Goal: Obtain resource: Download file/media

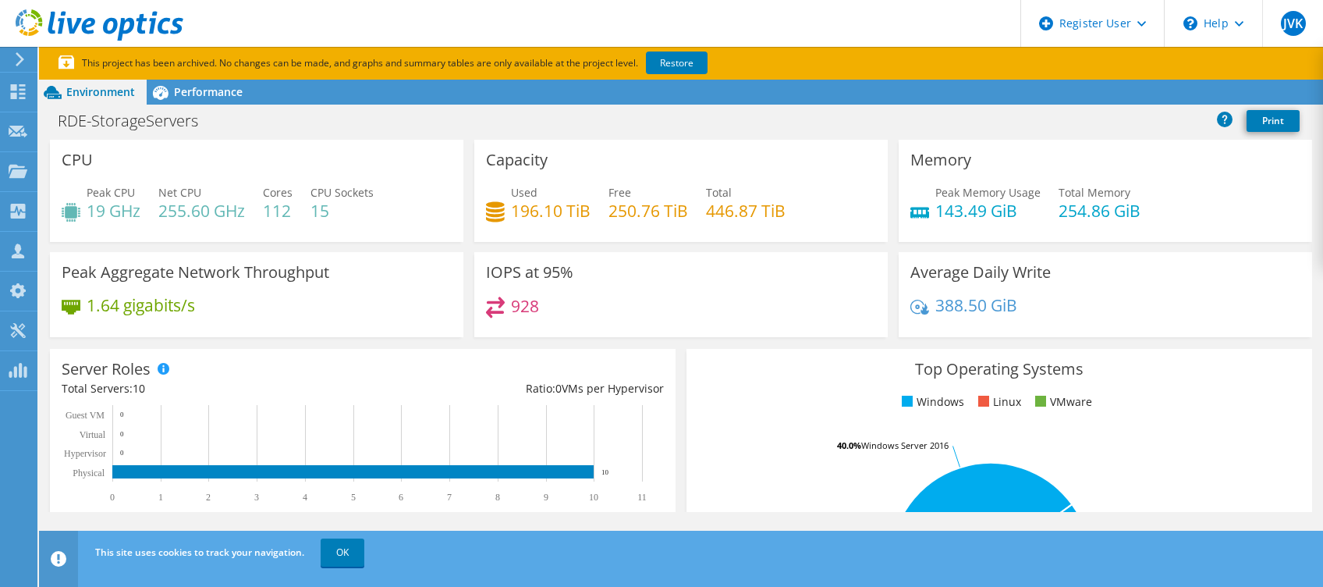
click at [142, 30] on icon at bounding box center [100, 25] width 168 height 32
click at [19, 15] on icon at bounding box center [100, 25] width 168 height 32
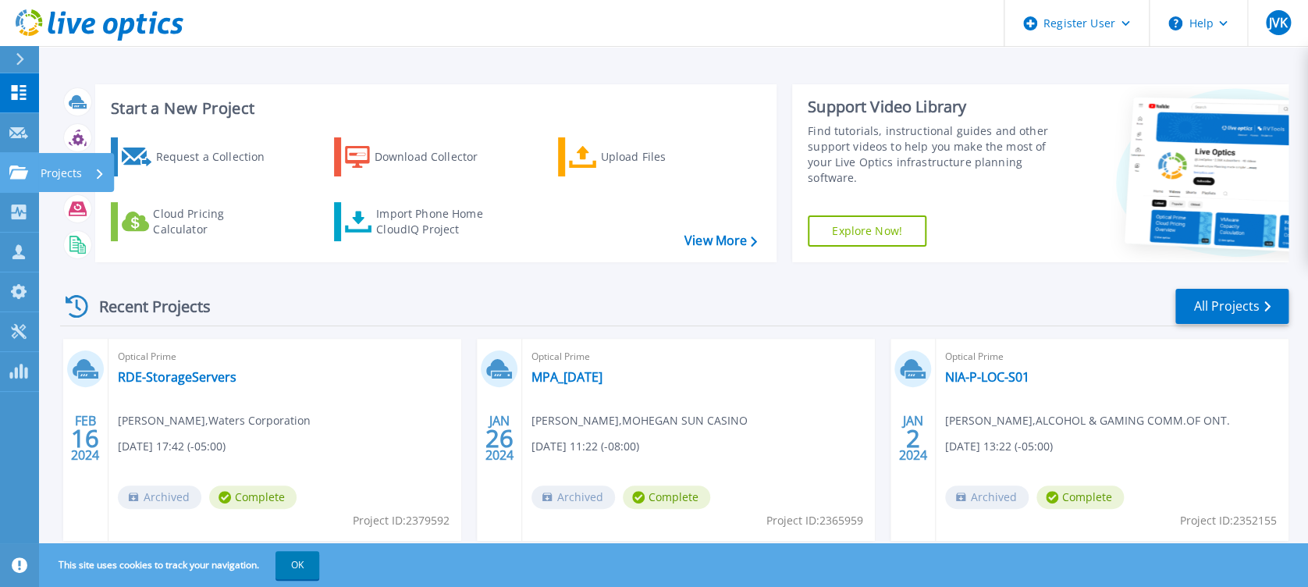
click at [21, 173] on icon at bounding box center [18, 171] width 19 height 13
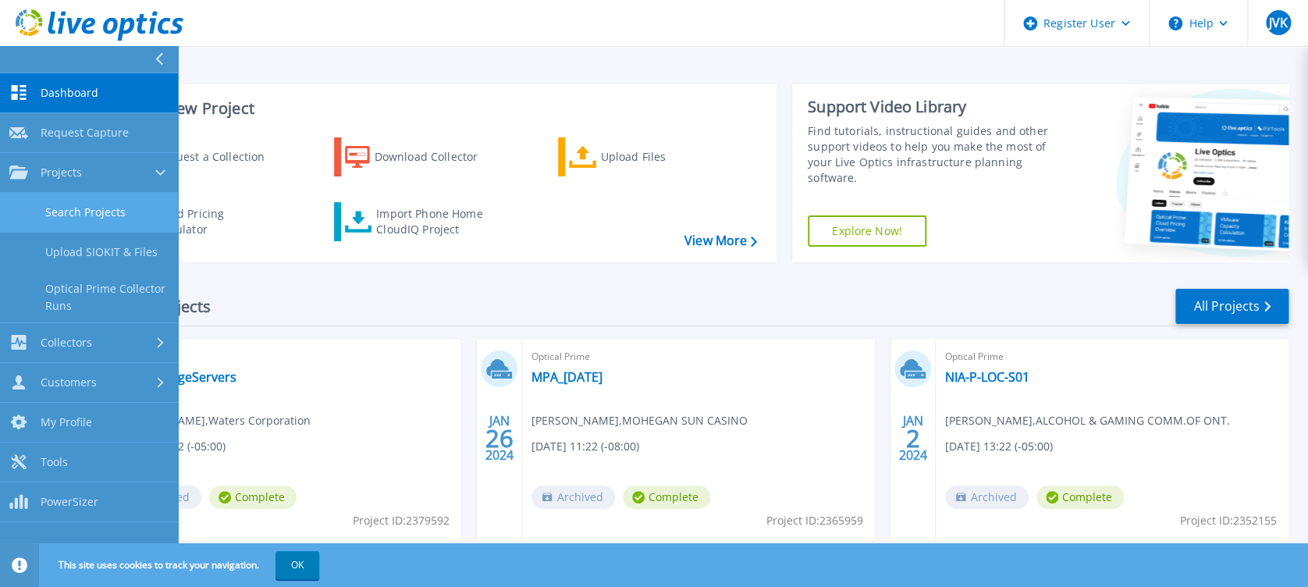
click at [125, 202] on link "Search Projects" at bounding box center [89, 213] width 178 height 40
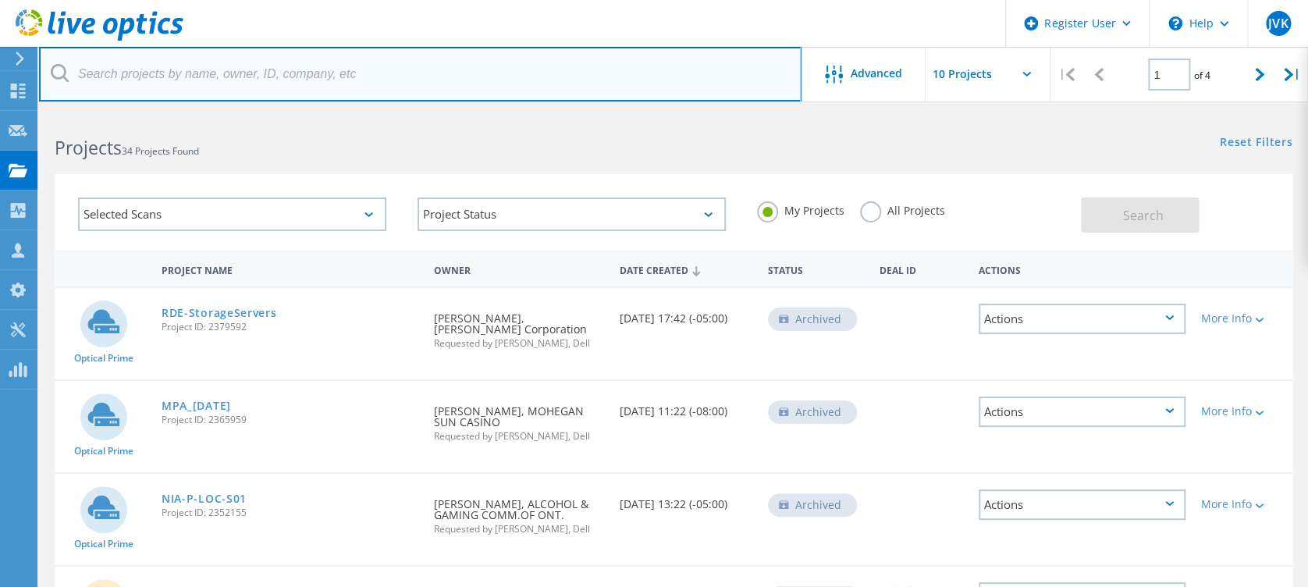
click at [437, 79] on input "text" at bounding box center [420, 74] width 762 height 55
paste input "HK197900231"
type input "HK197900231"
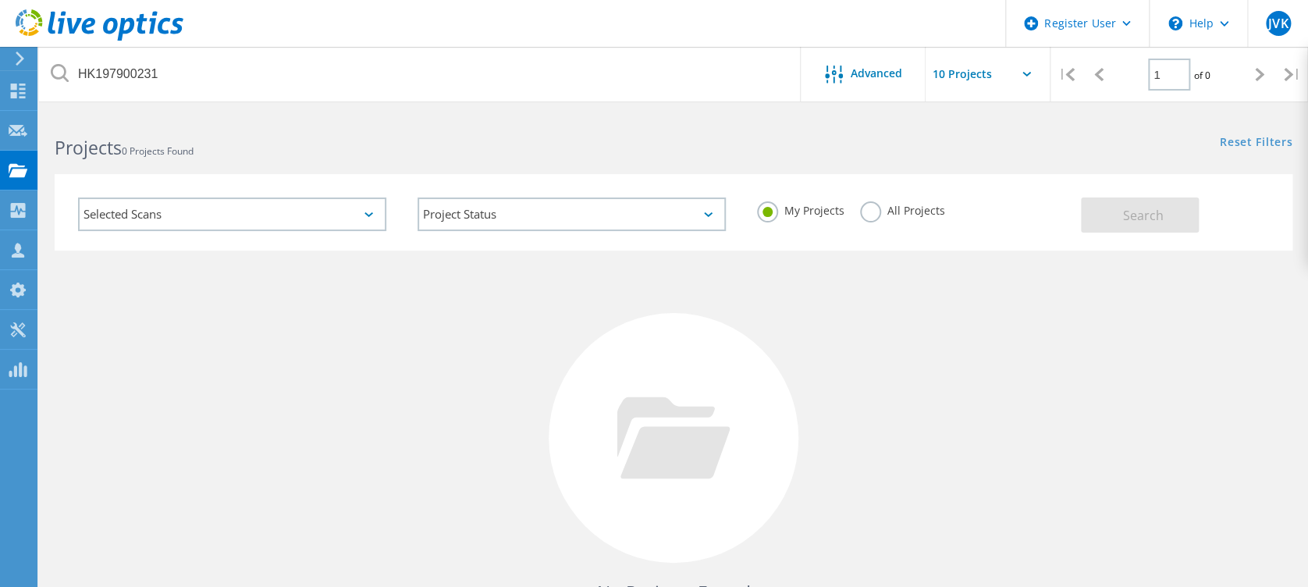
click at [869, 208] on label "All Projects" at bounding box center [902, 208] width 85 height 15
click at [0, 0] on input "All Projects" at bounding box center [0, 0] width 0 height 0
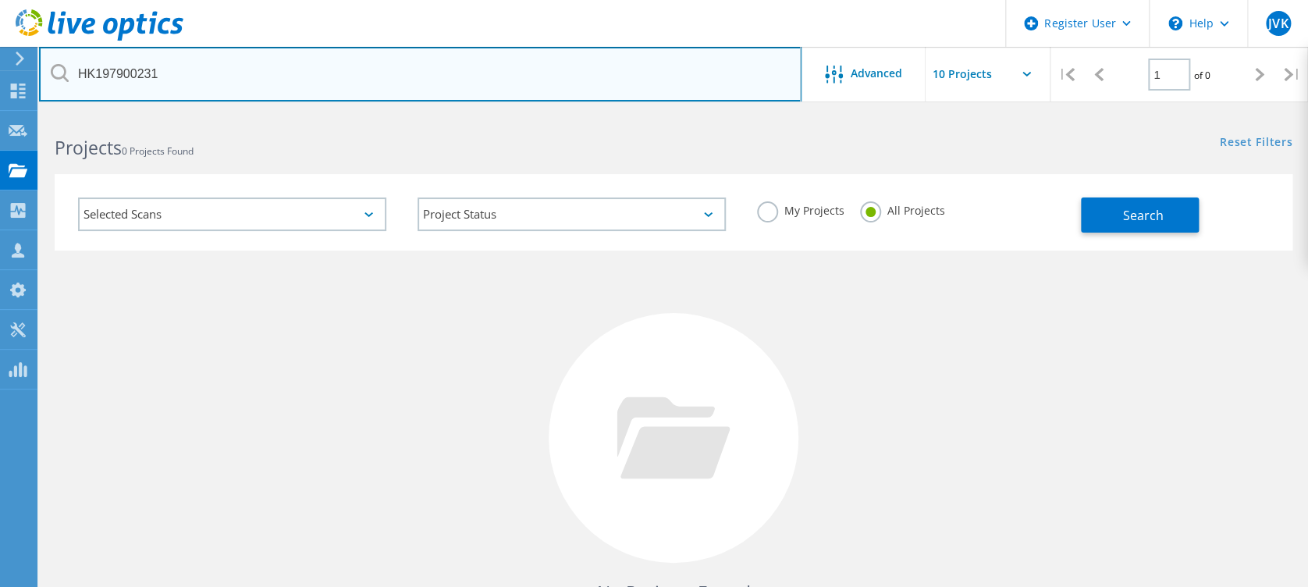
click at [522, 84] on input "HK197900231" at bounding box center [420, 74] width 762 height 55
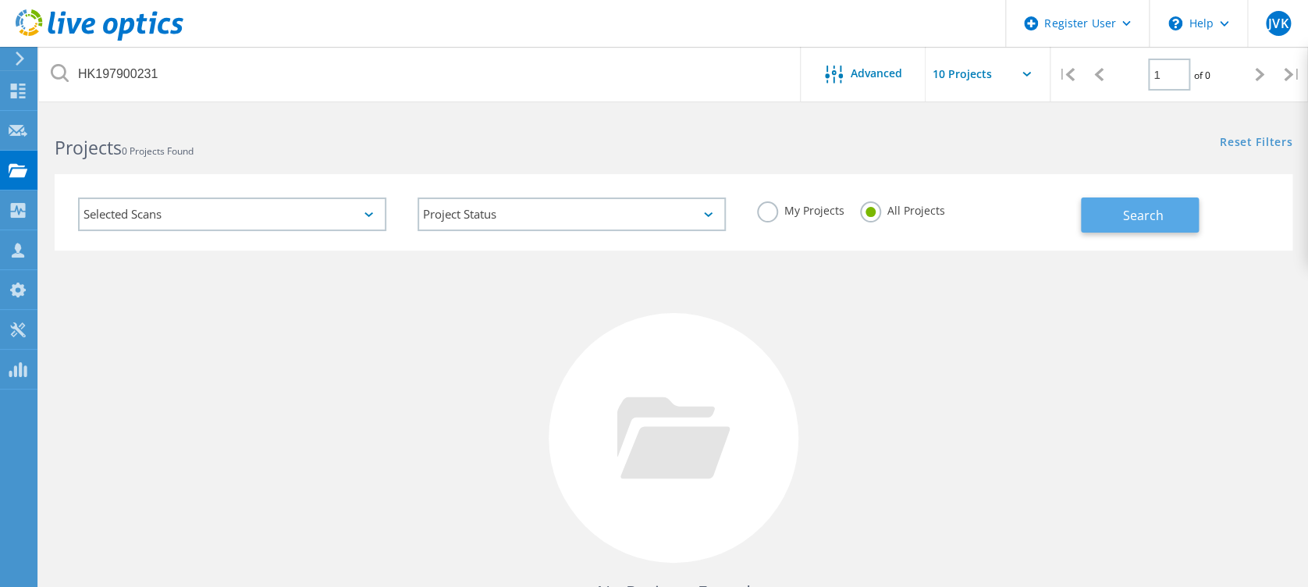
click at [1138, 207] on span "Search" at bounding box center [1142, 215] width 41 height 17
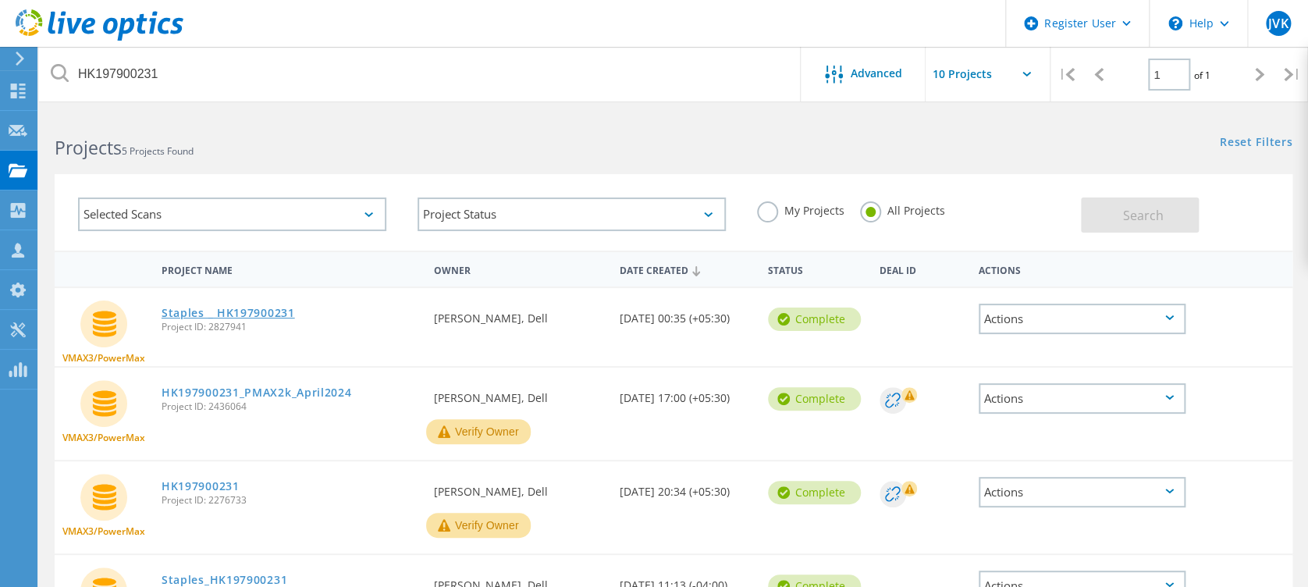
click at [261, 314] on link "Staples _ HK197900231" at bounding box center [228, 312] width 133 height 11
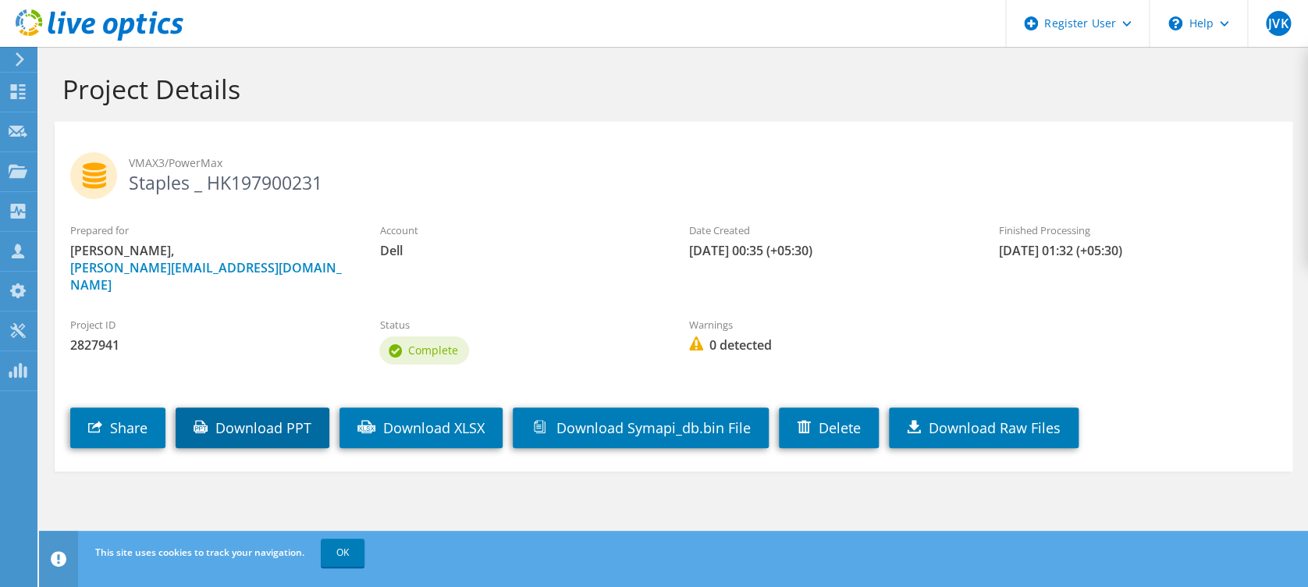
click at [293, 428] on link "Download PPT" at bounding box center [253, 427] width 154 height 41
click at [346, 543] on link "OK" at bounding box center [343, 552] width 44 height 28
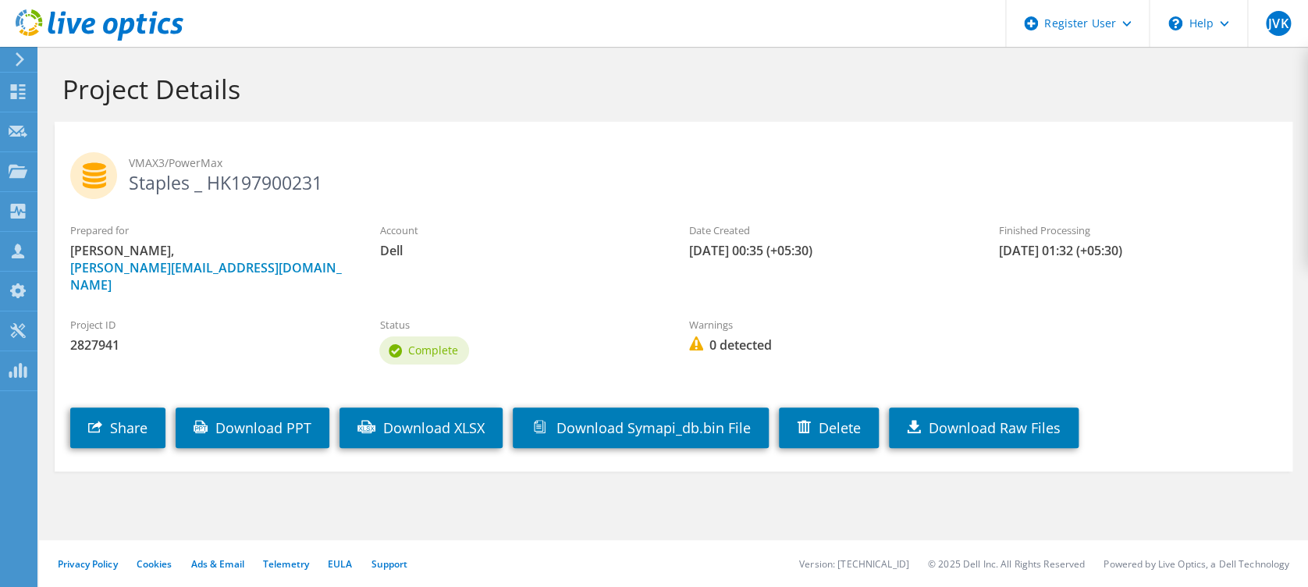
click at [793, 75] on h1 "Project Details" at bounding box center [669, 89] width 1214 height 33
click at [478, 222] on label "Account" at bounding box center [518, 230] width 278 height 16
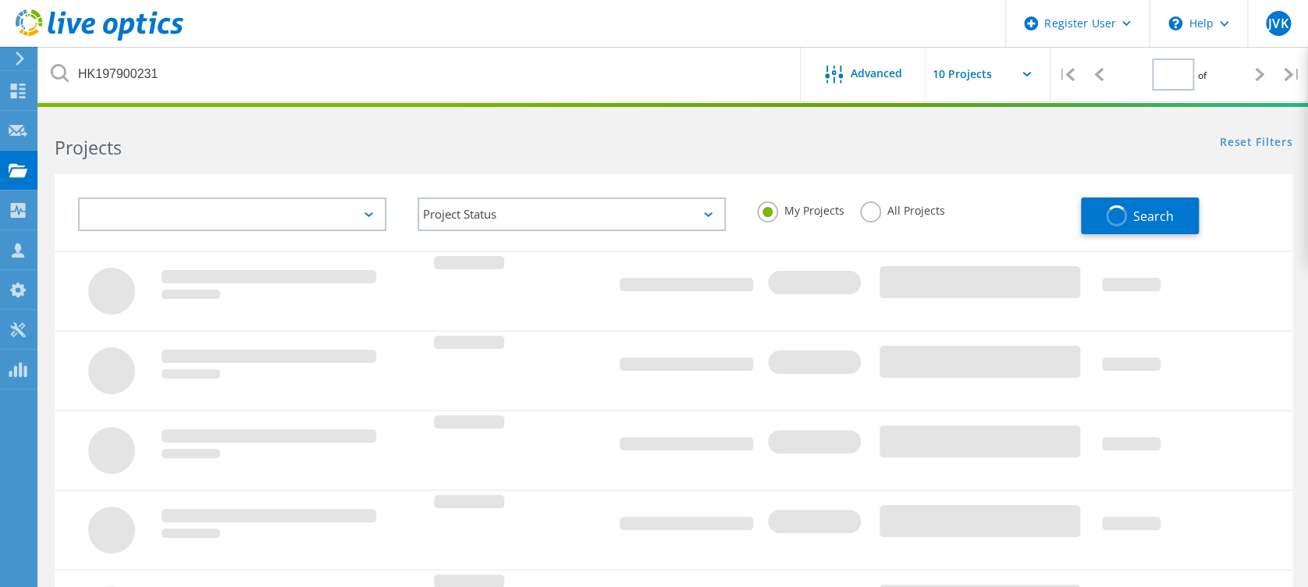
type input "1"
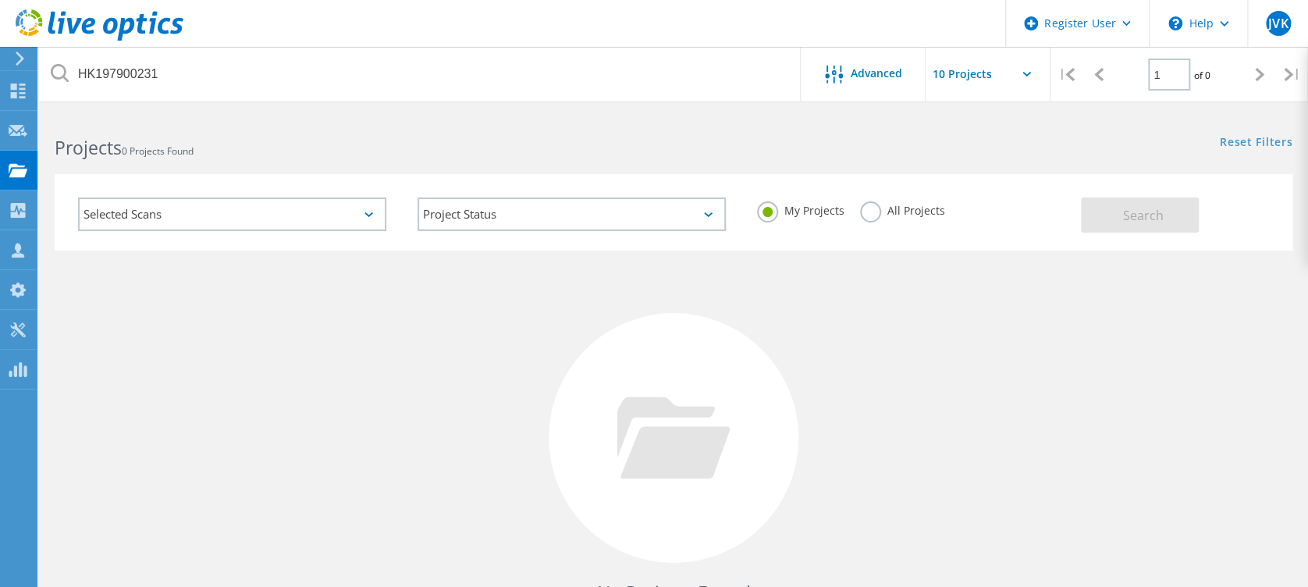
click at [874, 211] on label "All Projects" at bounding box center [902, 208] width 85 height 15
click at [0, 0] on input "All Projects" at bounding box center [0, 0] width 0 height 0
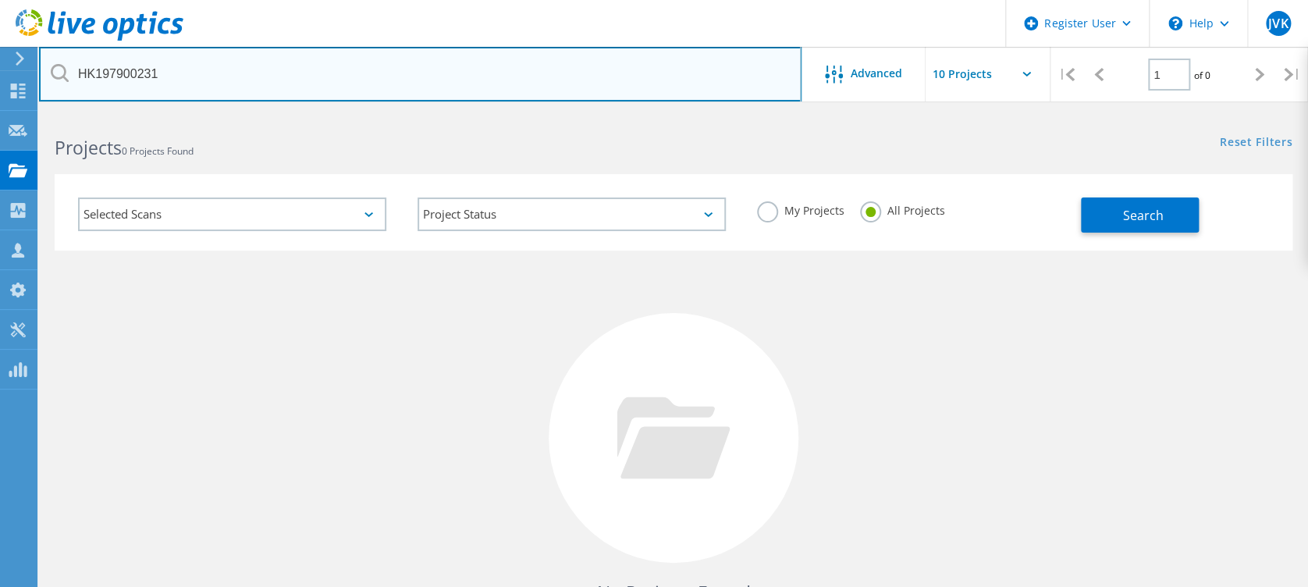
click at [538, 75] on input "HK197900231" at bounding box center [420, 74] width 762 height 55
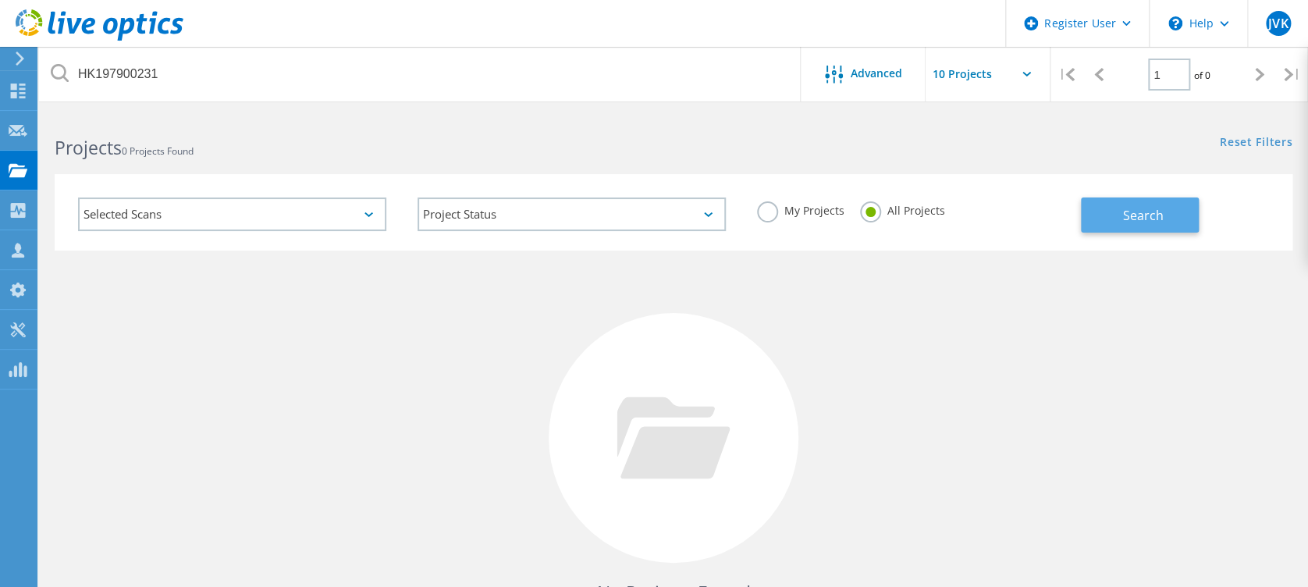
click at [1145, 218] on span "Search" at bounding box center [1142, 215] width 41 height 17
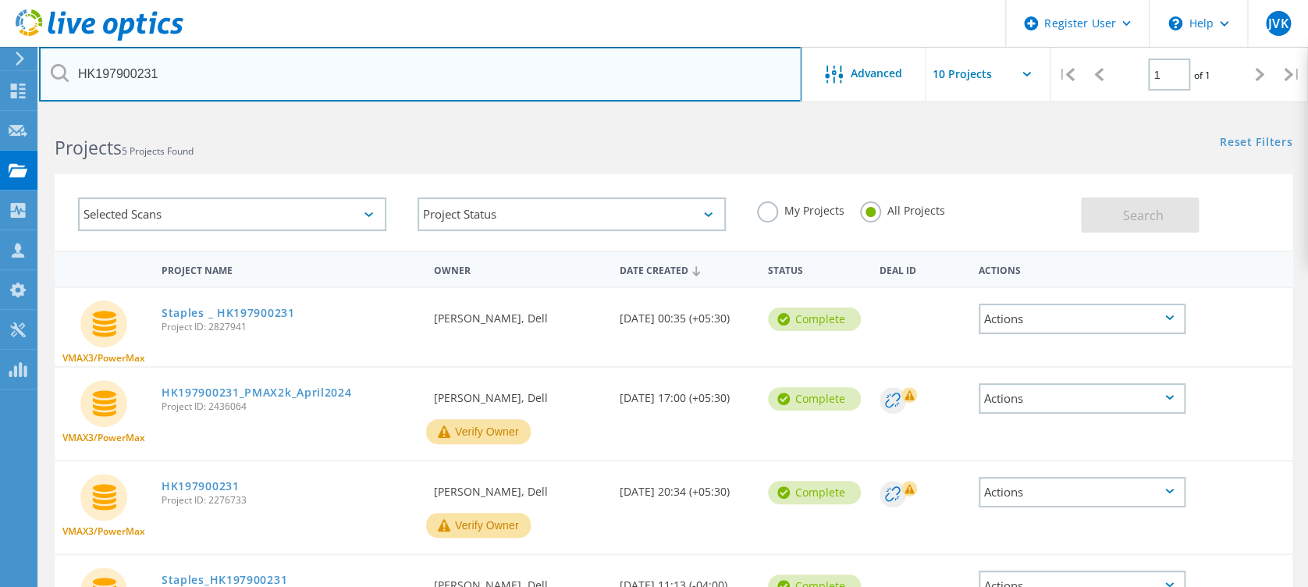
click at [262, 65] on input "HK197900231" at bounding box center [420, 74] width 762 height 55
paste input "2"
type input "HK197900221"
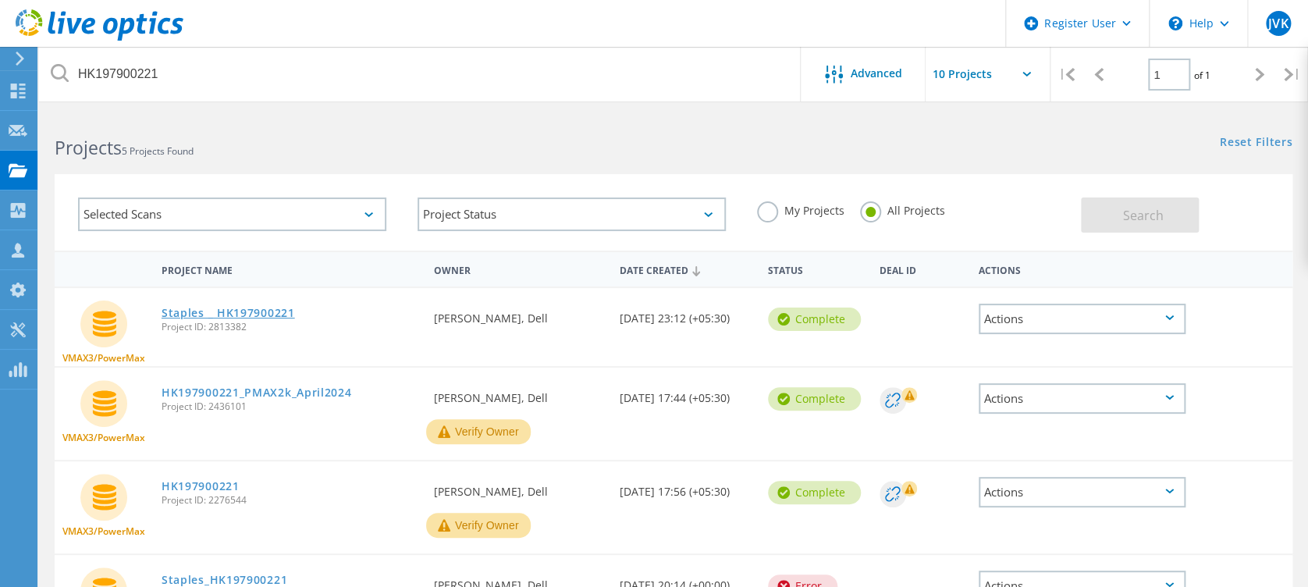
click at [267, 310] on link "Staples _ HK197900221" at bounding box center [228, 312] width 133 height 11
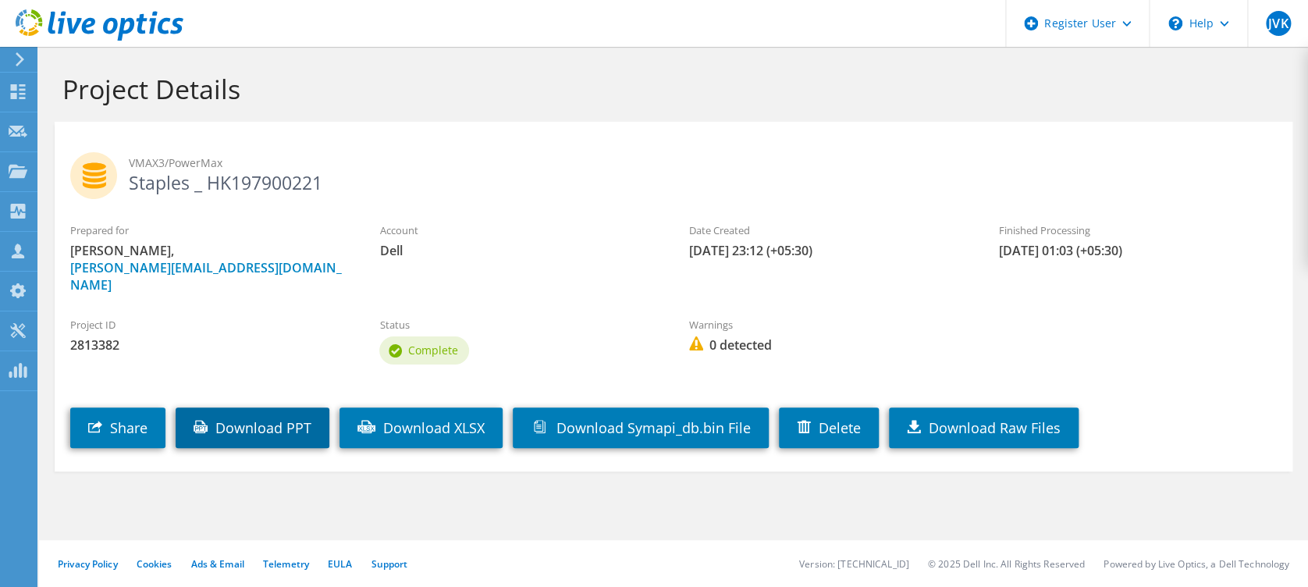
click at [282, 419] on link "Download PPT" at bounding box center [253, 427] width 154 height 41
click at [599, 87] on h1 "Project Details" at bounding box center [669, 89] width 1214 height 33
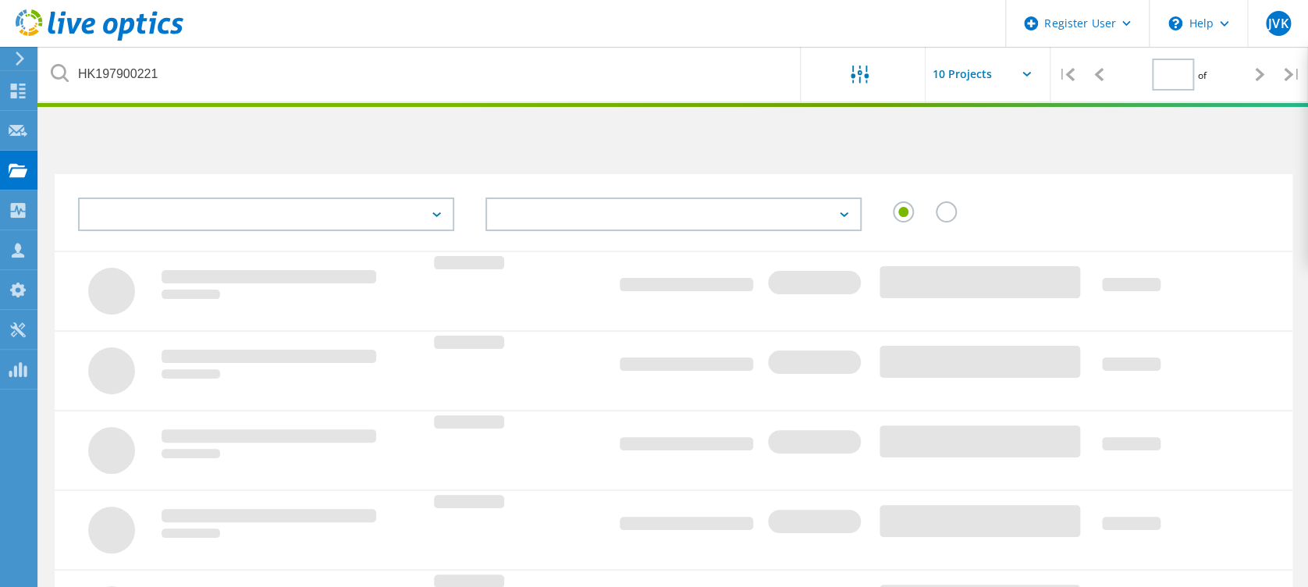
type input "1"
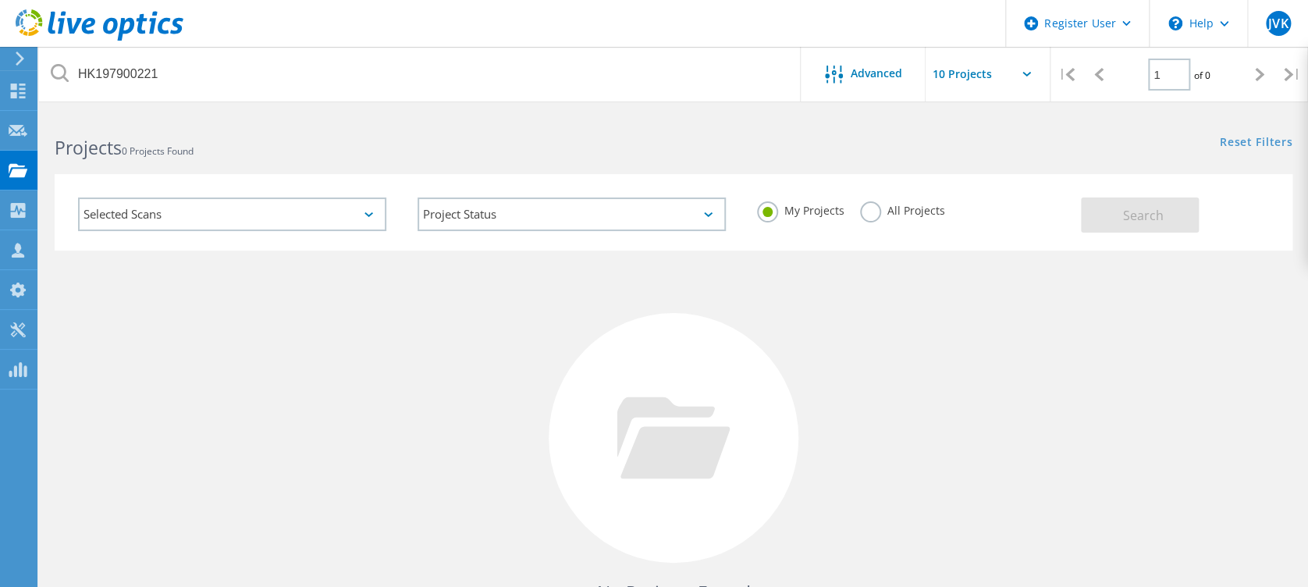
click at [865, 214] on label "All Projects" at bounding box center [902, 208] width 85 height 15
click at [0, 0] on input "All Projects" at bounding box center [0, 0] width 0 height 0
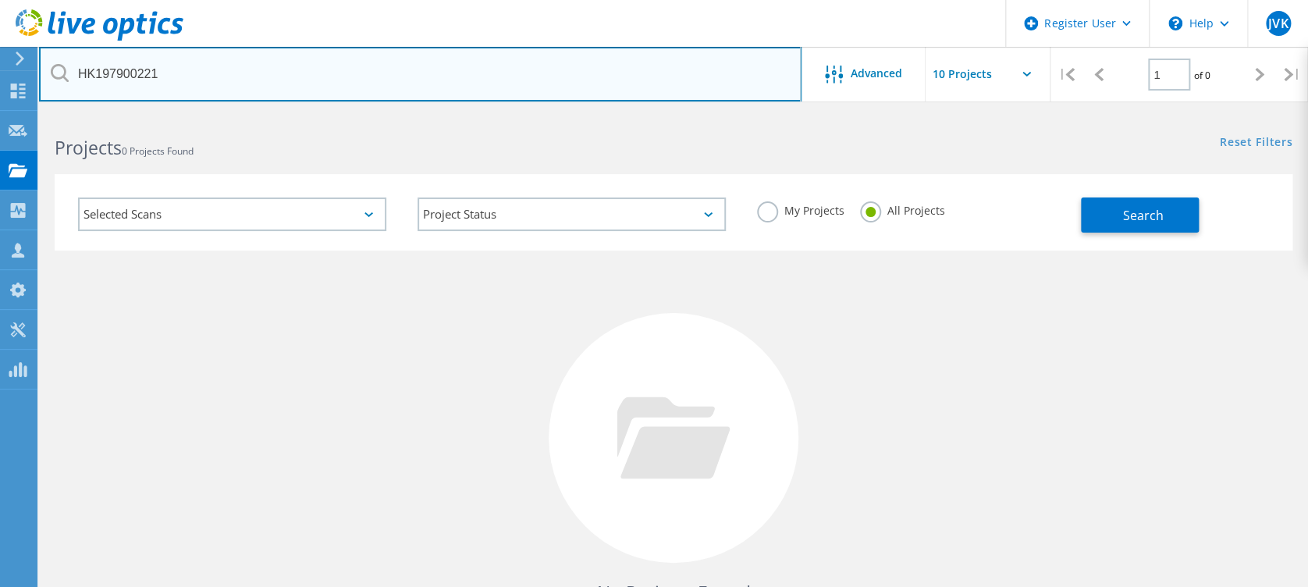
click at [460, 59] on input "HK197900221" at bounding box center [420, 74] width 762 height 55
click at [290, 62] on input "HK197900221" at bounding box center [420, 74] width 762 height 55
paste input "600602"
type input "HK197600602"
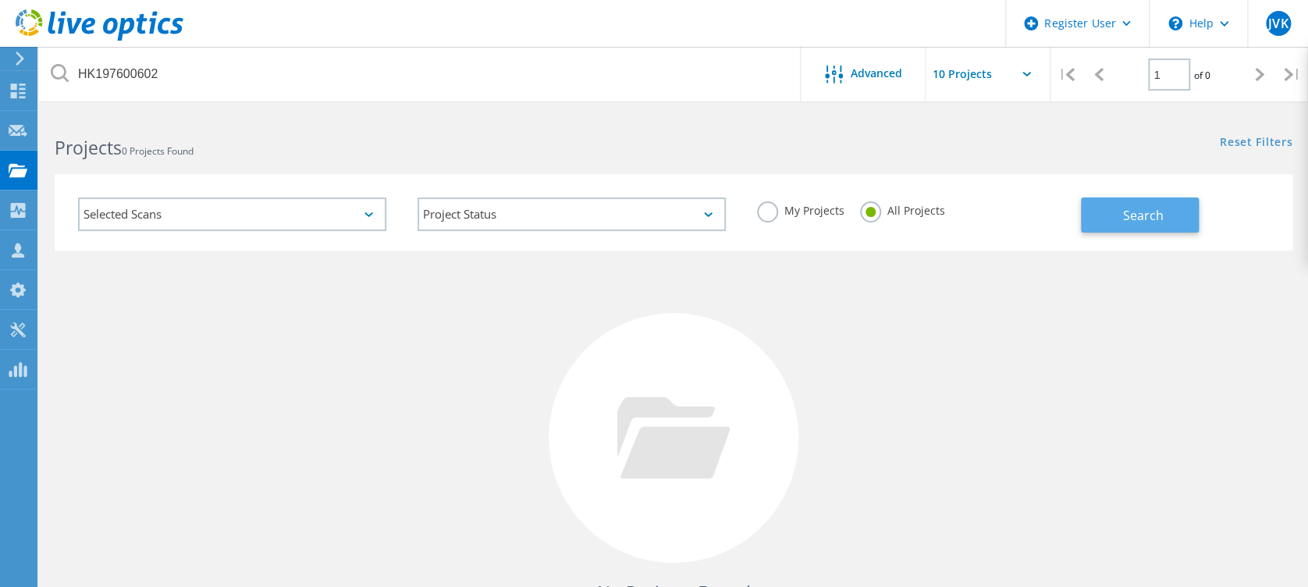
click at [1109, 218] on button "Search" at bounding box center [1140, 214] width 118 height 35
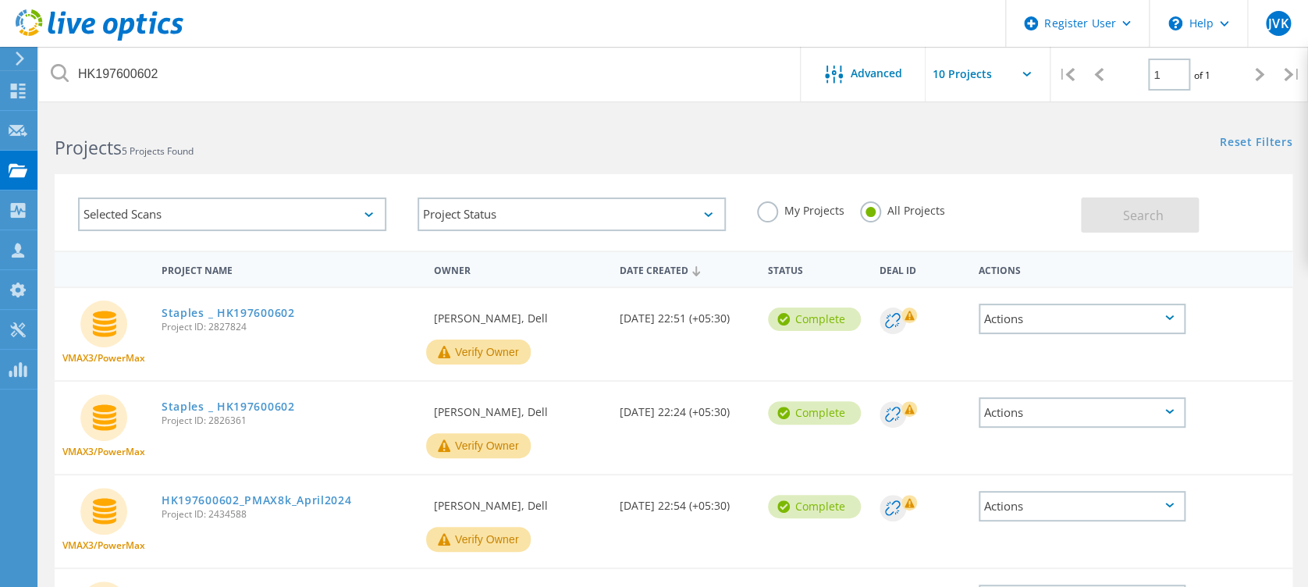
click at [274, 322] on span "Project ID: 2827824" at bounding box center [290, 326] width 257 height 9
click at [275, 312] on link "Staples _ HK197600602" at bounding box center [228, 312] width 133 height 11
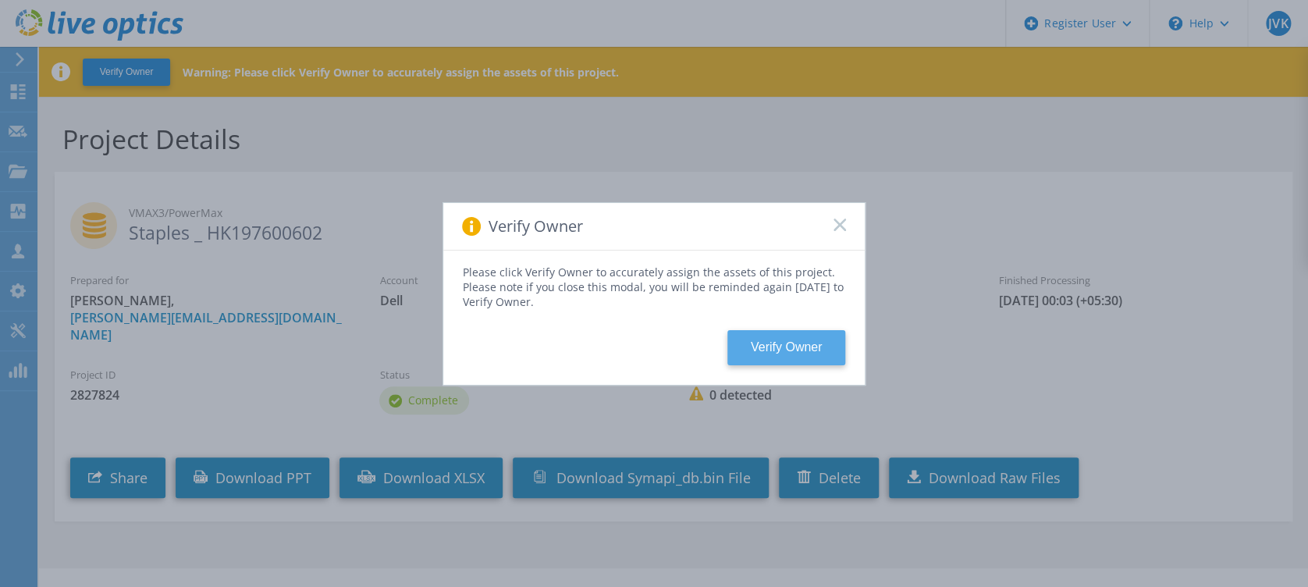
click at [797, 334] on button "Verify Owner" at bounding box center [786, 347] width 118 height 35
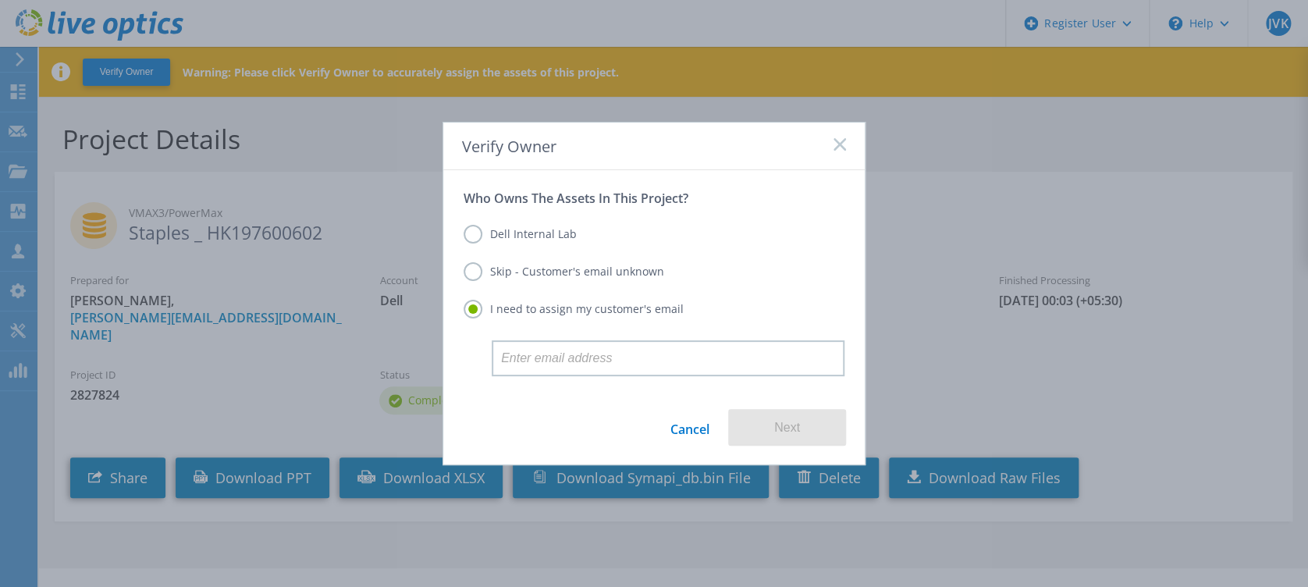
click at [827, 146] on div "Verify Owner" at bounding box center [653, 147] width 421 height 48
click at [836, 144] on rect at bounding box center [839, 143] width 13 height 13
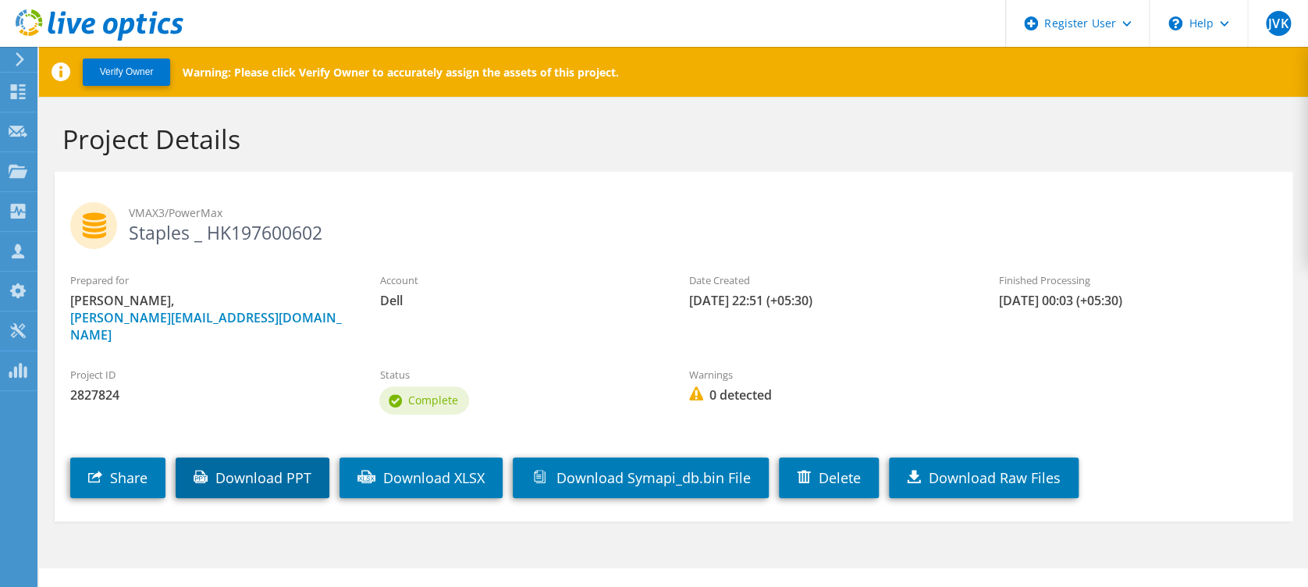
click at [275, 472] on link "Download PPT" at bounding box center [253, 477] width 154 height 41
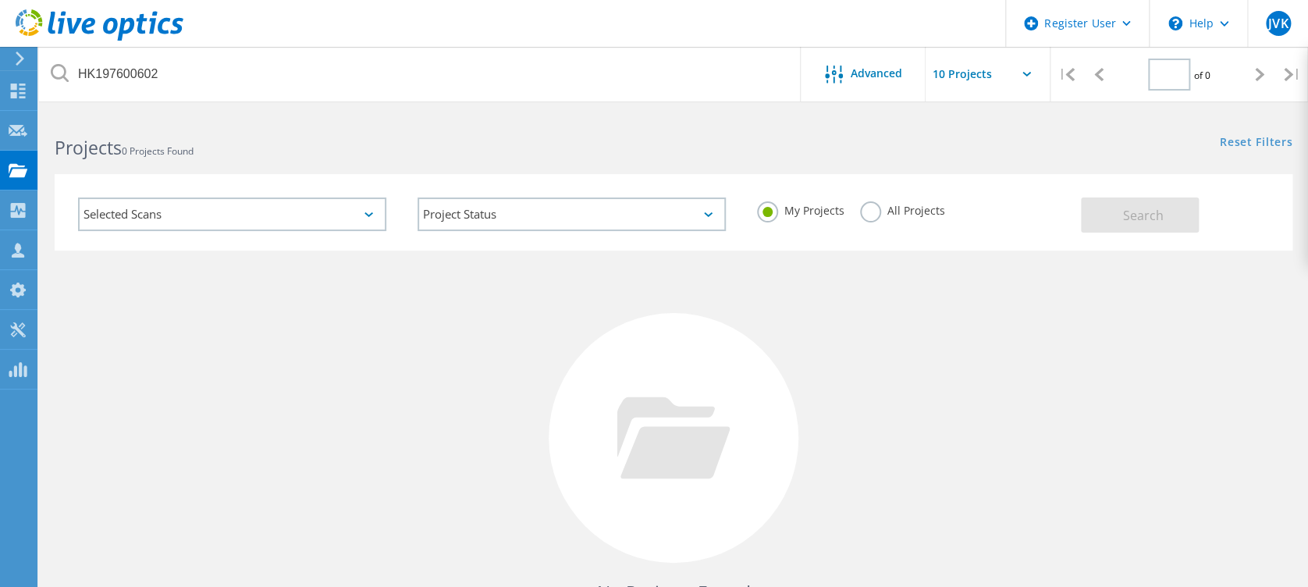
type input "1"
click at [867, 215] on label "All Projects" at bounding box center [902, 208] width 85 height 15
click at [0, 0] on input "All Projects" at bounding box center [0, 0] width 0 height 0
click at [1088, 229] on button "Search" at bounding box center [1140, 214] width 118 height 35
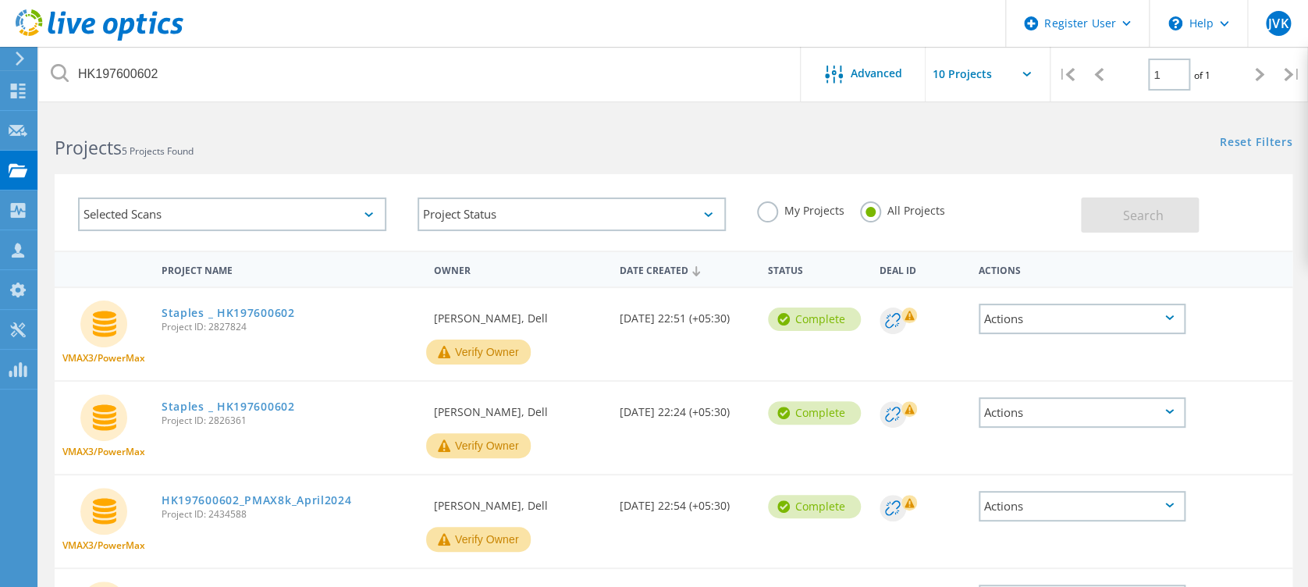
click at [632, 115] on div "Projects 5 Projects Found" at bounding box center [356, 133] width 634 height 41
click at [225, 311] on link "Staples _ HK197600602" at bounding box center [228, 312] width 133 height 11
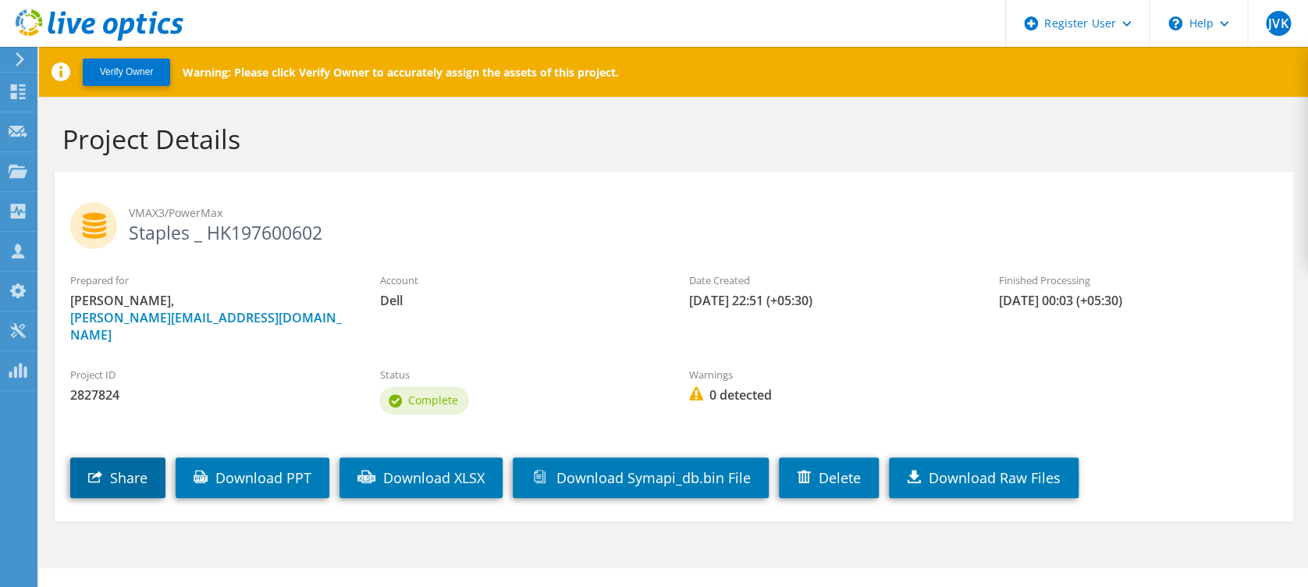
click at [145, 457] on link "Share" at bounding box center [117, 477] width 95 height 41
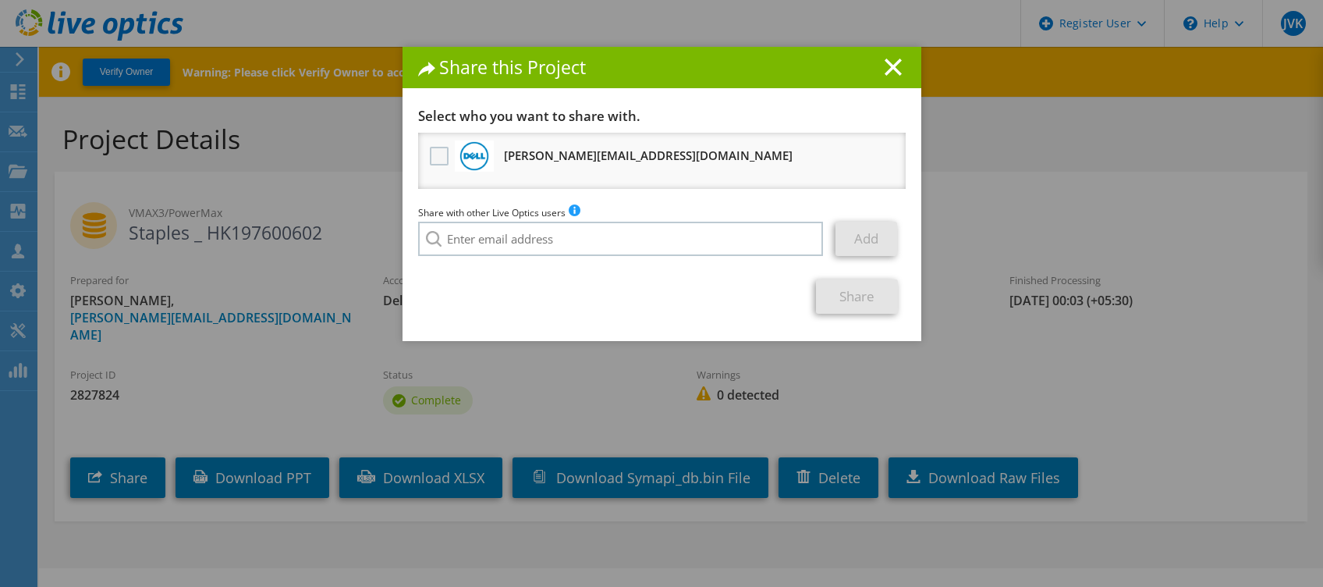
click at [430, 160] on label at bounding box center [441, 156] width 23 height 19
click at [0, 0] on input "checkbox" at bounding box center [0, 0] width 0 height 0
click at [430, 160] on label at bounding box center [441, 156] width 23 height 19
click at [0, 0] on input "checkbox" at bounding box center [0, 0] width 0 height 0
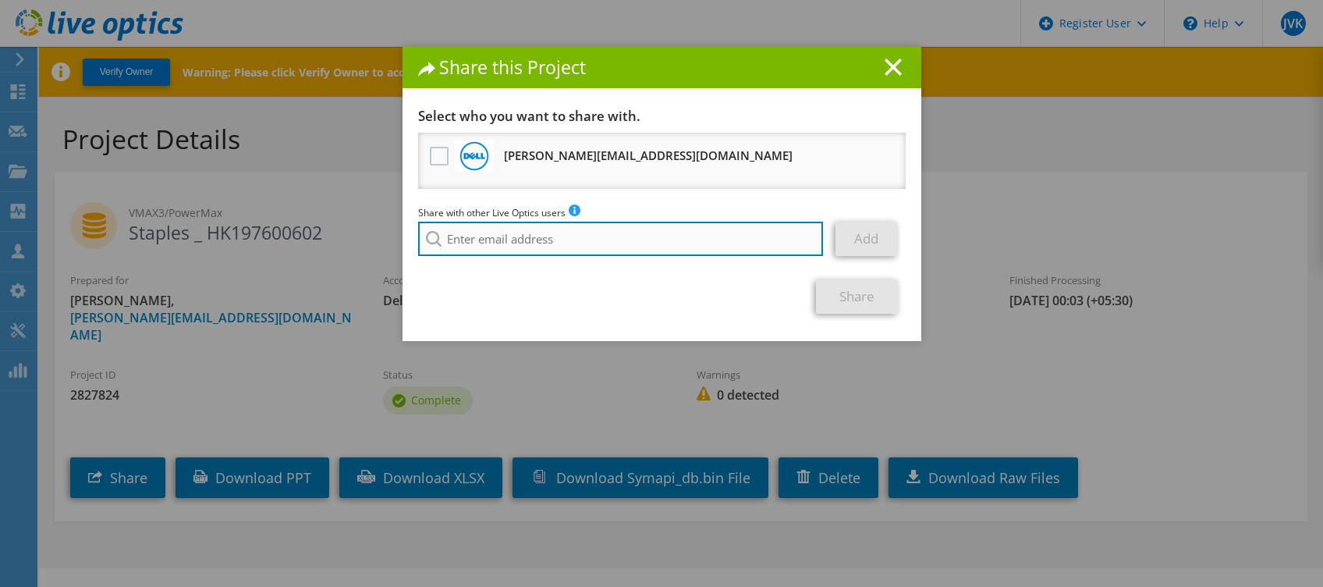
click at [502, 239] on input "search" at bounding box center [621, 239] width 406 height 34
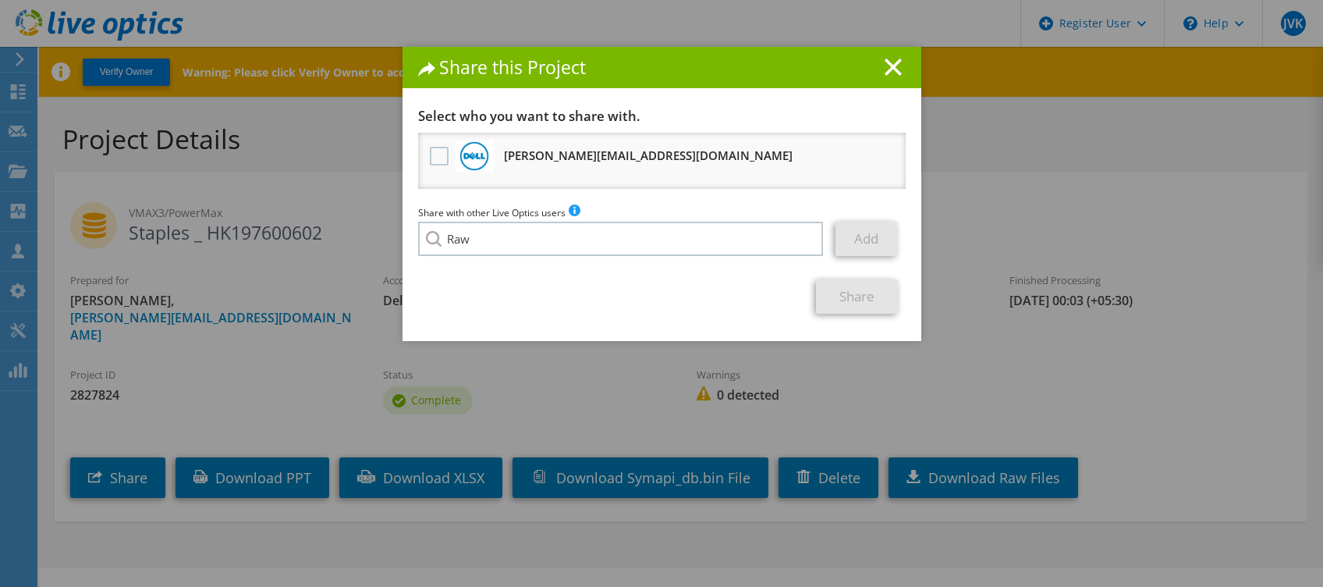
click at [506, 353] on li "[EMAIL_ADDRESS][DOMAIN_NAME]" at bounding box center [540, 343] width 244 height 19
type input "[EMAIL_ADDRESS][DOMAIN_NAME]"
click at [868, 237] on link "Add" at bounding box center [867, 239] width 62 height 34
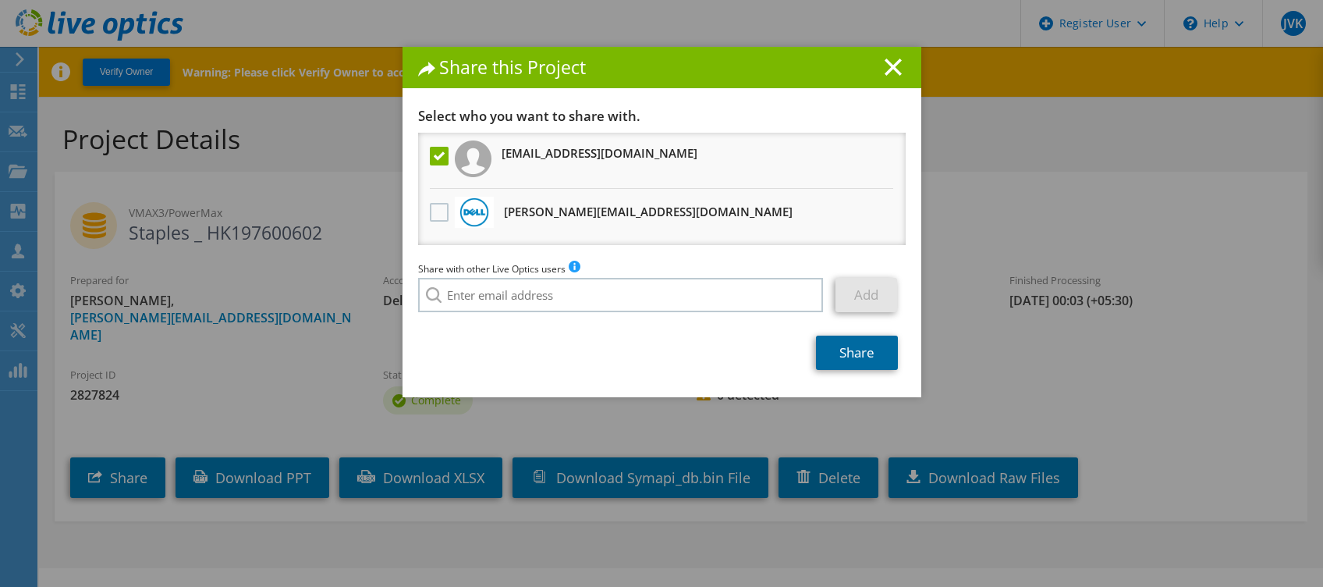
click at [840, 362] on link "Share" at bounding box center [857, 353] width 82 height 34
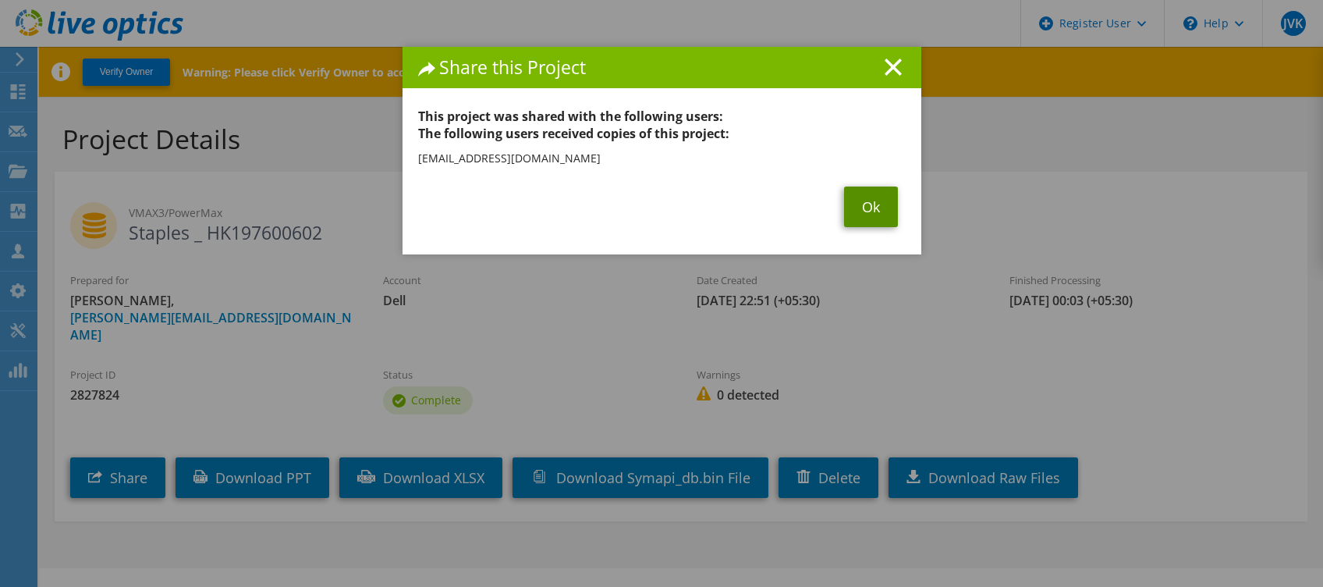
click at [855, 205] on link "Ok" at bounding box center [871, 206] width 54 height 41
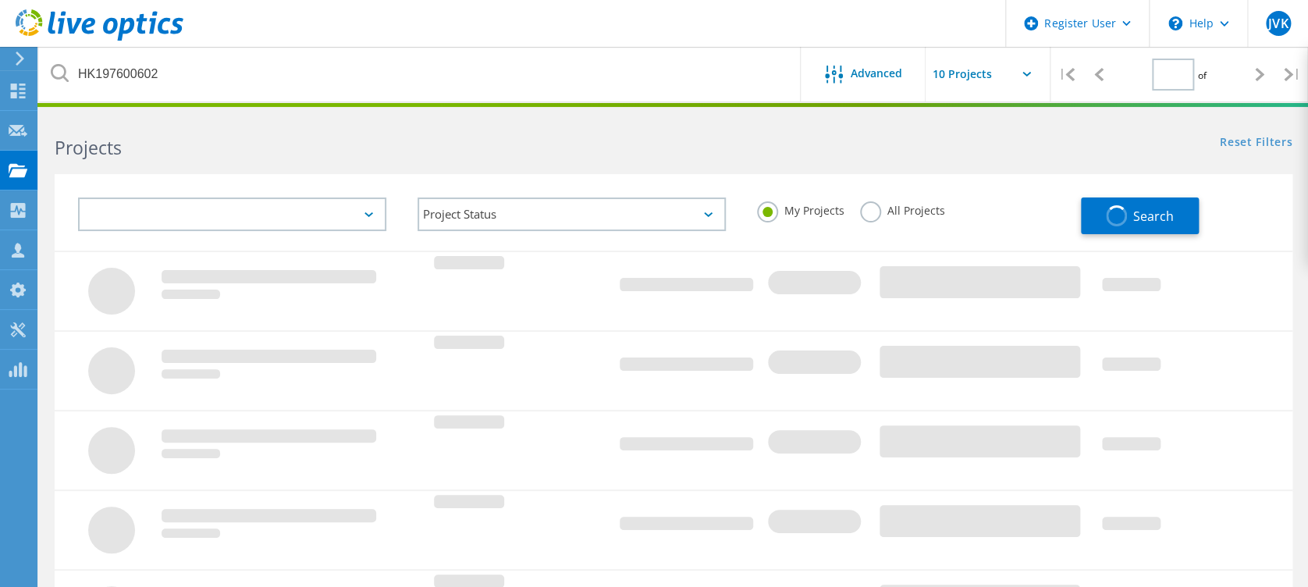
type input "1"
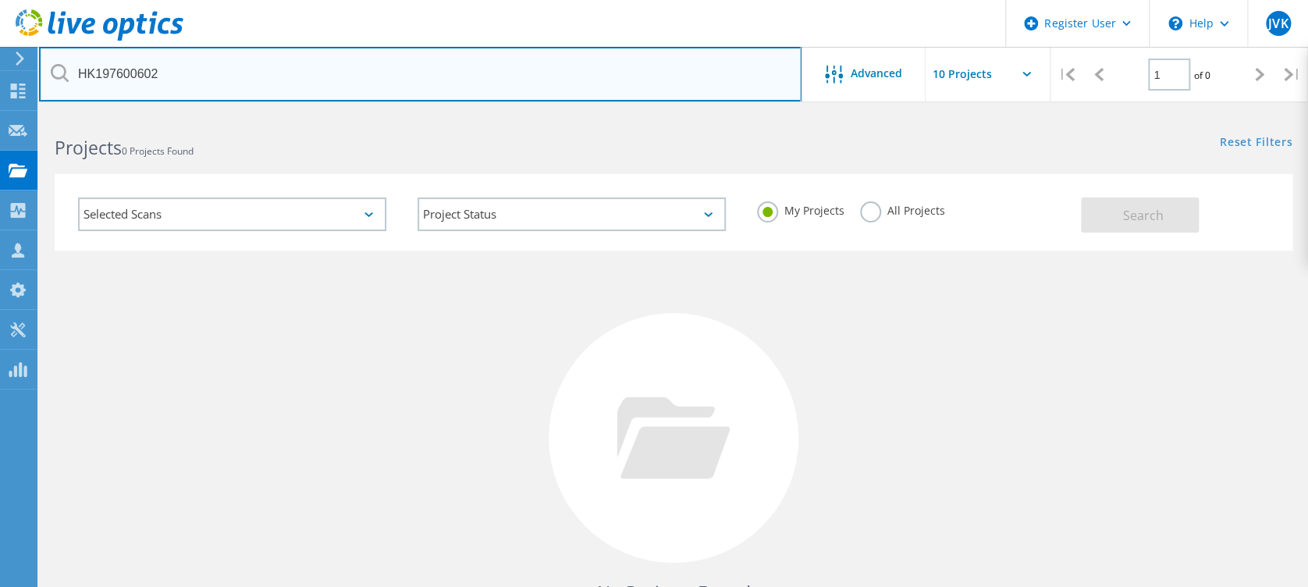
click at [192, 74] on input "HK197600602" at bounding box center [420, 74] width 762 height 55
paste input "900221"
type input "HK197900221"
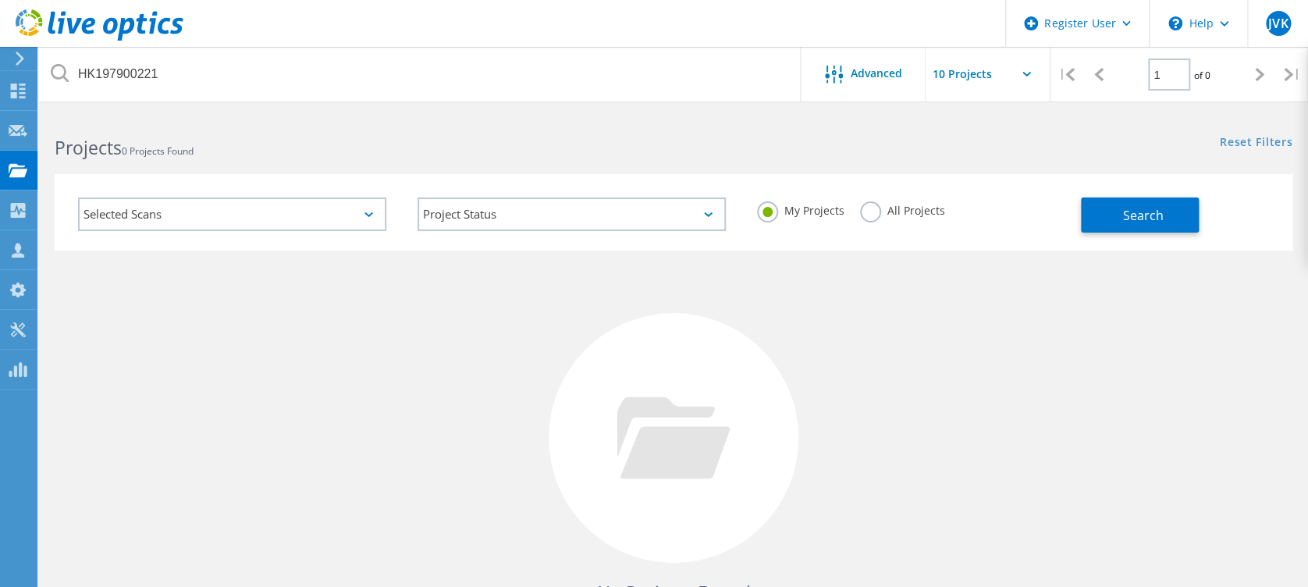
click at [870, 215] on label "All Projects" at bounding box center [902, 208] width 85 height 15
click at [0, 0] on input "All Projects" at bounding box center [0, 0] width 0 height 0
click at [1114, 214] on button "Search" at bounding box center [1140, 214] width 118 height 35
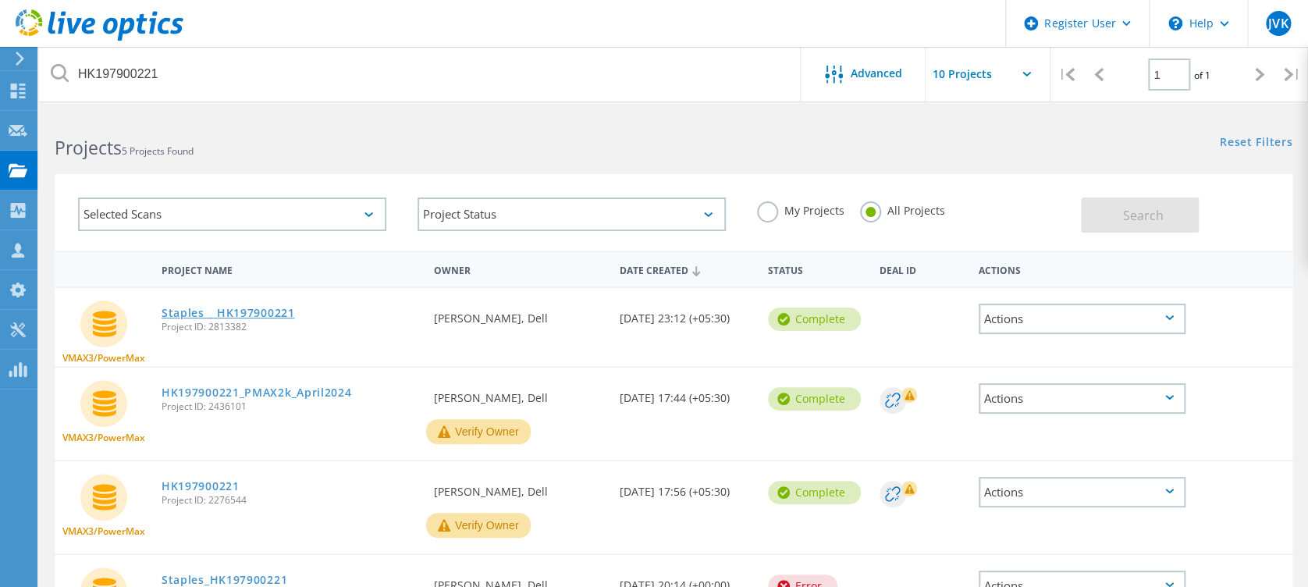
click at [235, 312] on link "Staples _ HK197900221" at bounding box center [228, 312] width 133 height 11
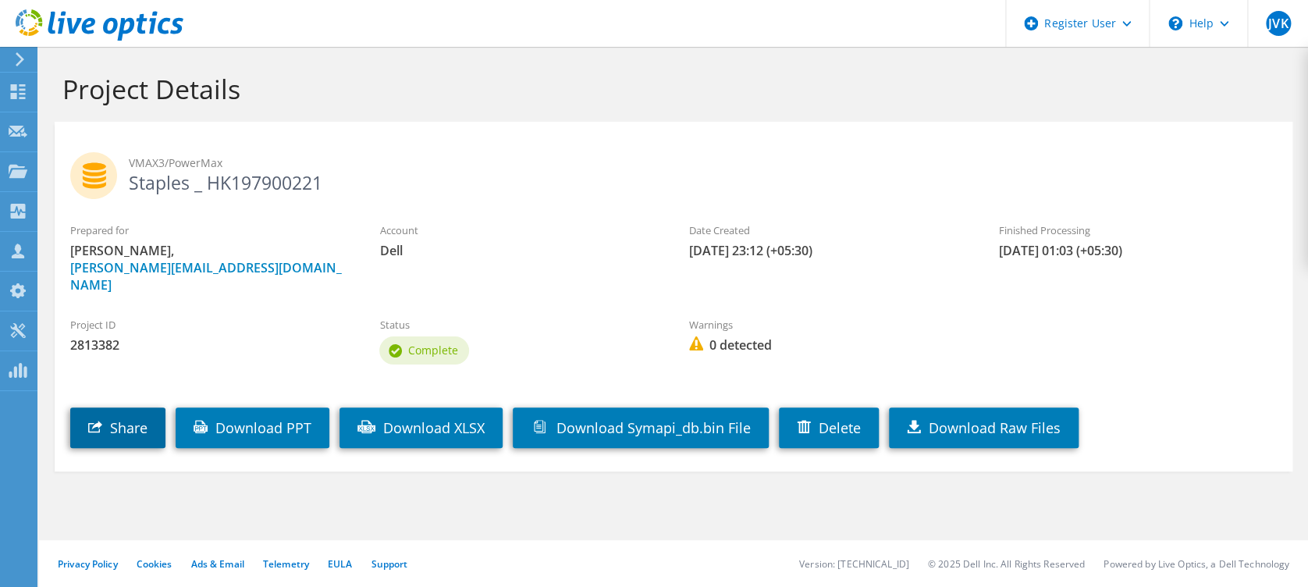
click at [129, 418] on link "Share" at bounding box center [117, 427] width 95 height 41
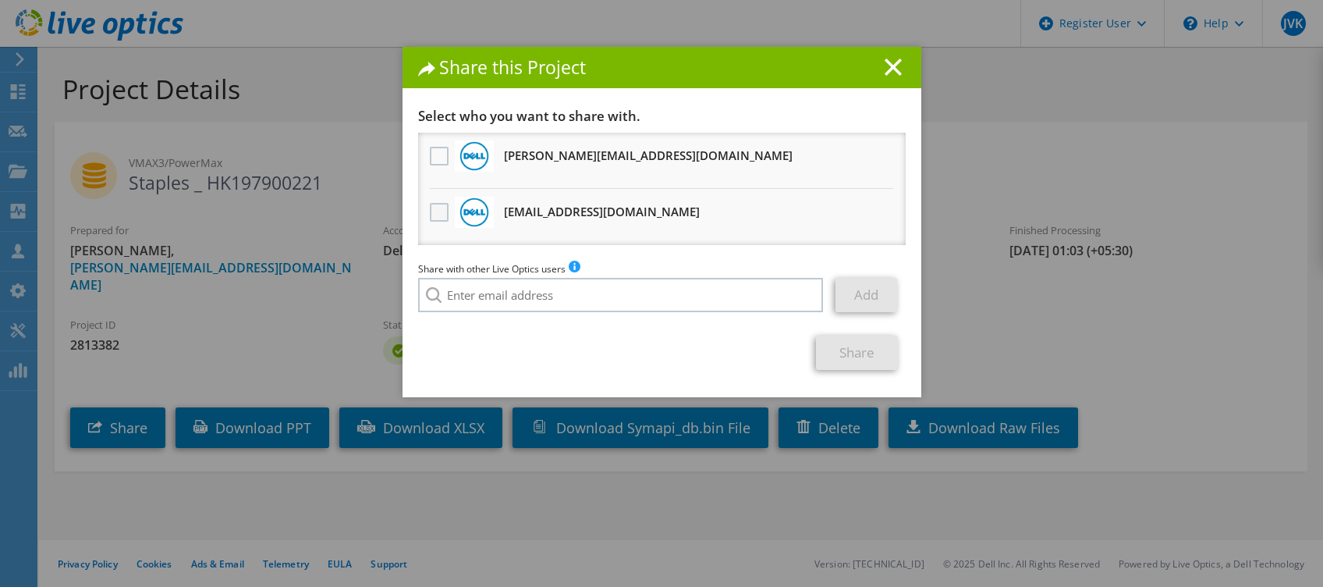
click at [430, 211] on label at bounding box center [441, 212] width 23 height 19
click at [0, 0] on input "checkbox" at bounding box center [0, 0] width 0 height 0
click at [874, 356] on link "Share" at bounding box center [857, 353] width 82 height 34
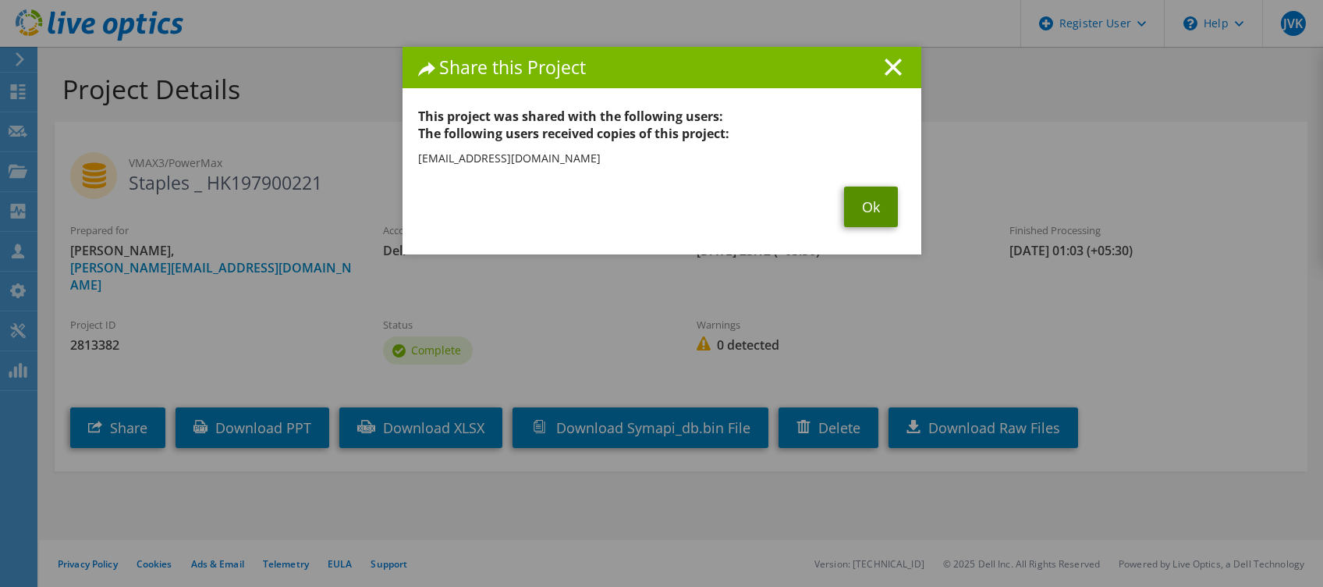
click at [854, 192] on link "Ok" at bounding box center [871, 206] width 54 height 41
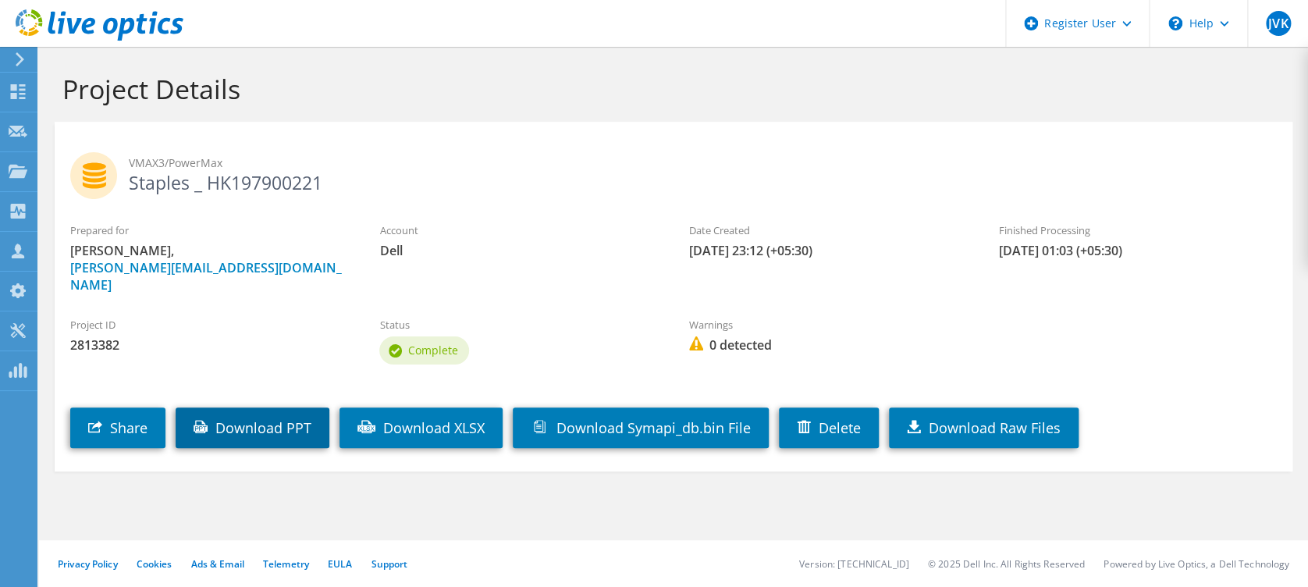
click at [310, 407] on link "Download PPT" at bounding box center [253, 427] width 154 height 41
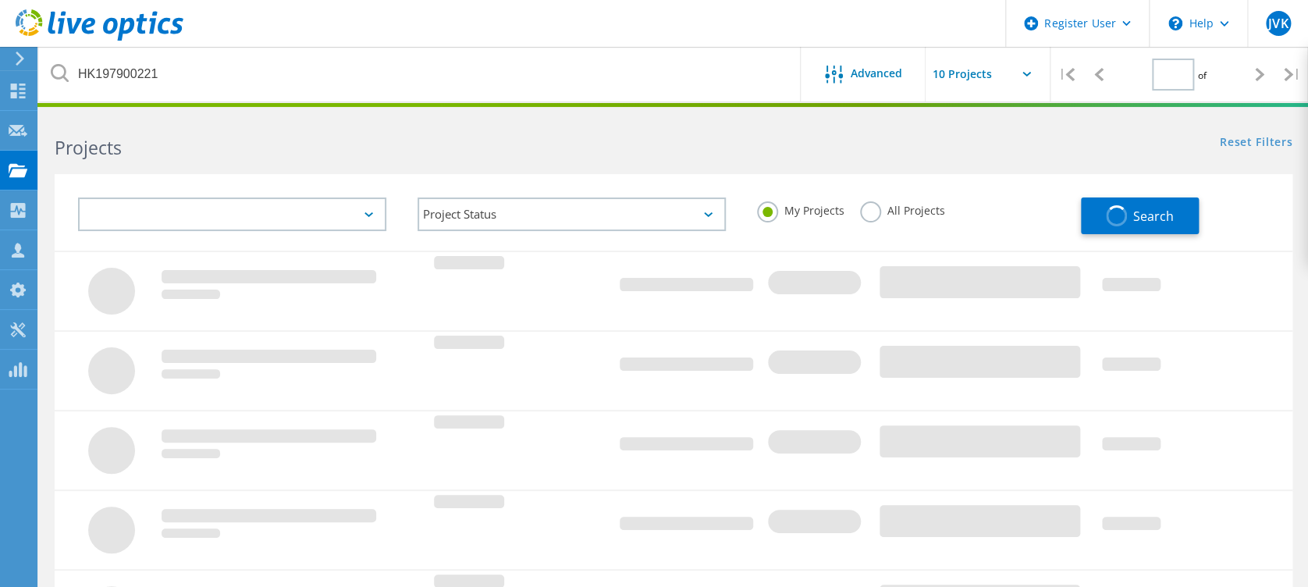
type input "1"
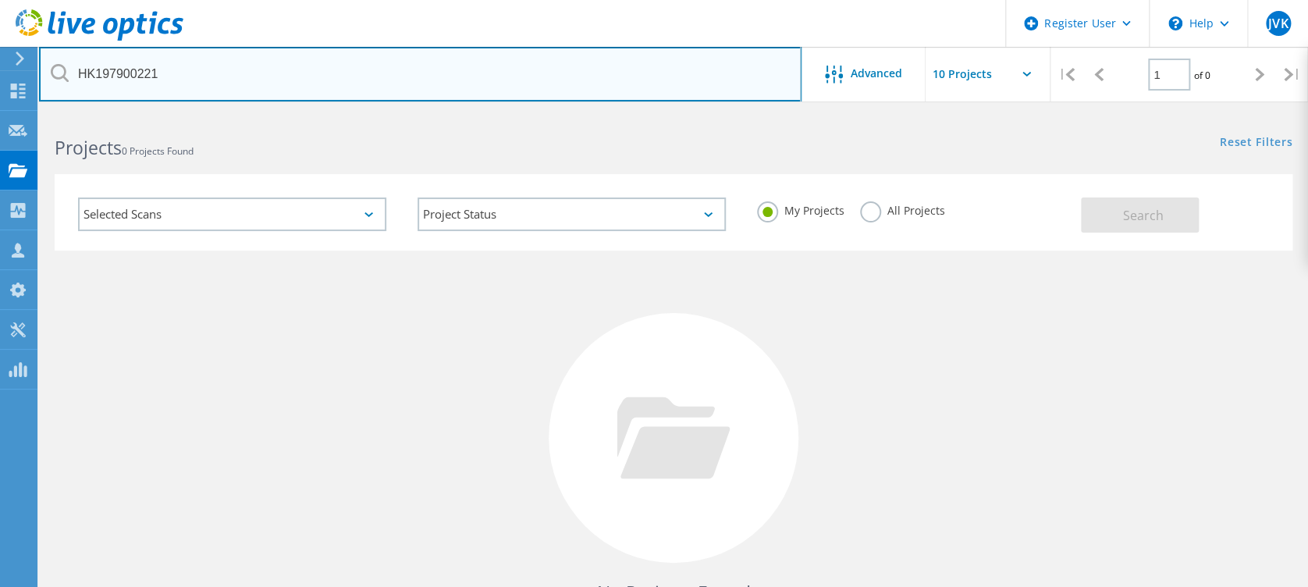
click at [168, 74] on input "HK197900221" at bounding box center [420, 74] width 762 height 55
paste input "3"
type input "HK197900231"
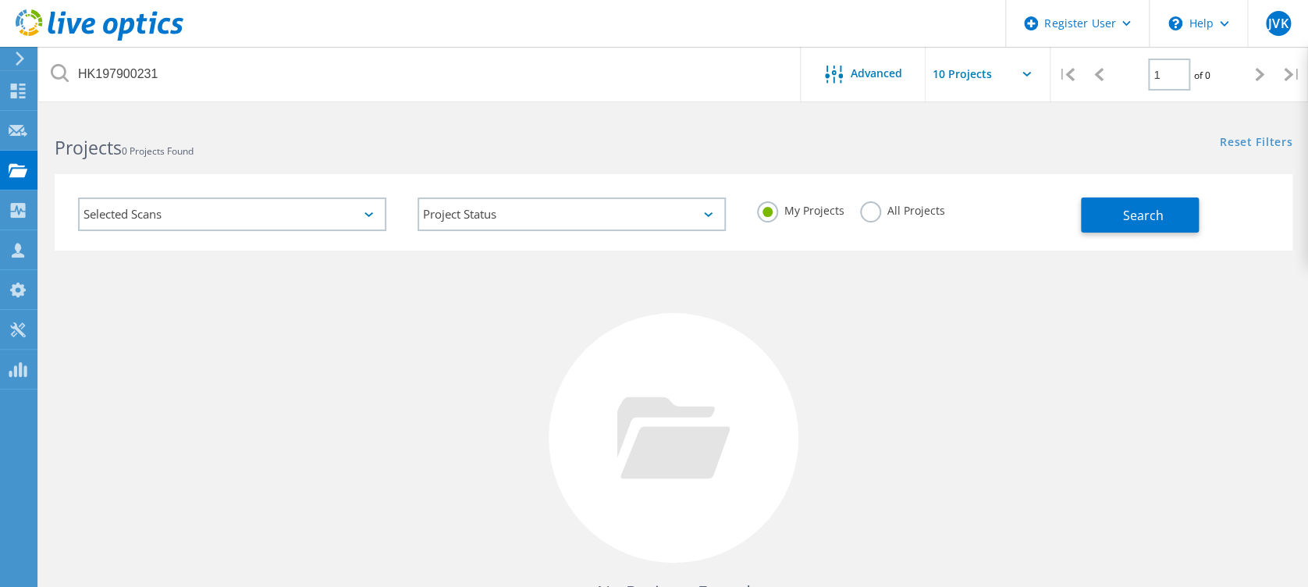
click at [878, 212] on label "All Projects" at bounding box center [902, 208] width 85 height 15
click at [0, 0] on input "All Projects" at bounding box center [0, 0] width 0 height 0
click at [1094, 211] on button "Search" at bounding box center [1140, 214] width 118 height 35
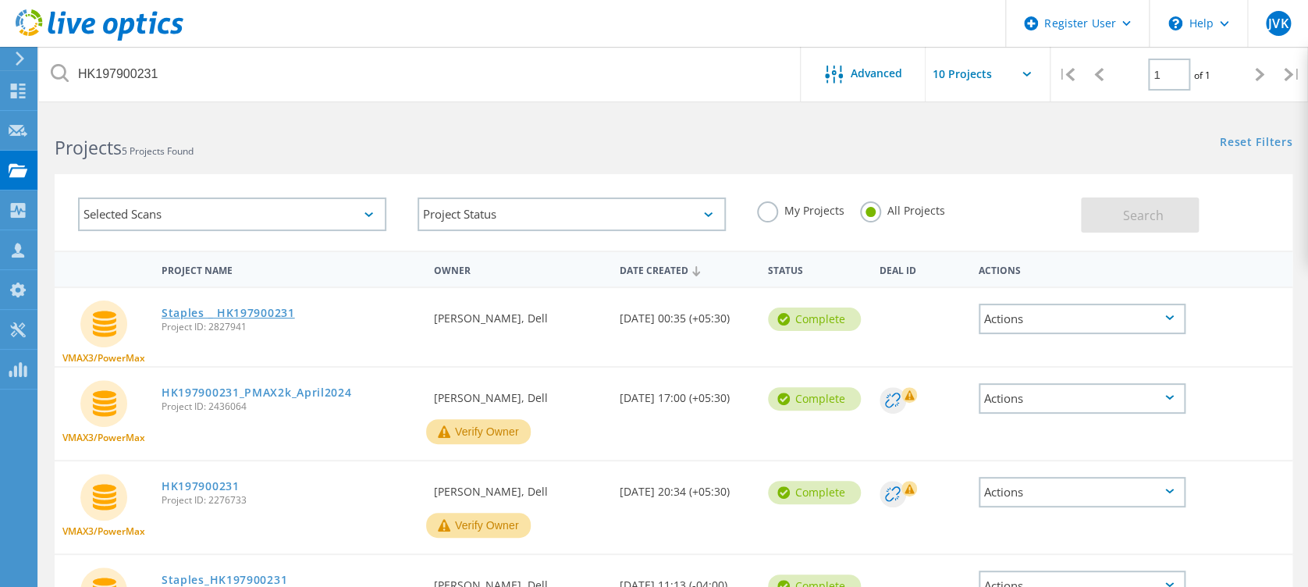
click at [279, 314] on link "Staples _ HK197900231" at bounding box center [228, 312] width 133 height 11
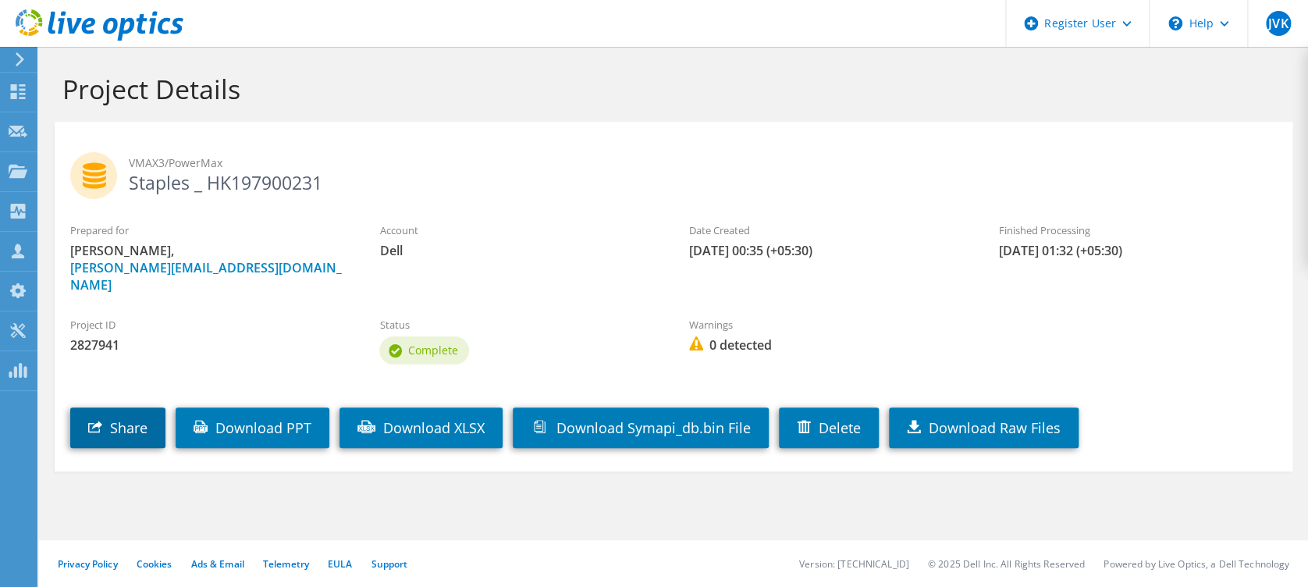
click at [137, 407] on link "Share" at bounding box center [117, 427] width 95 height 41
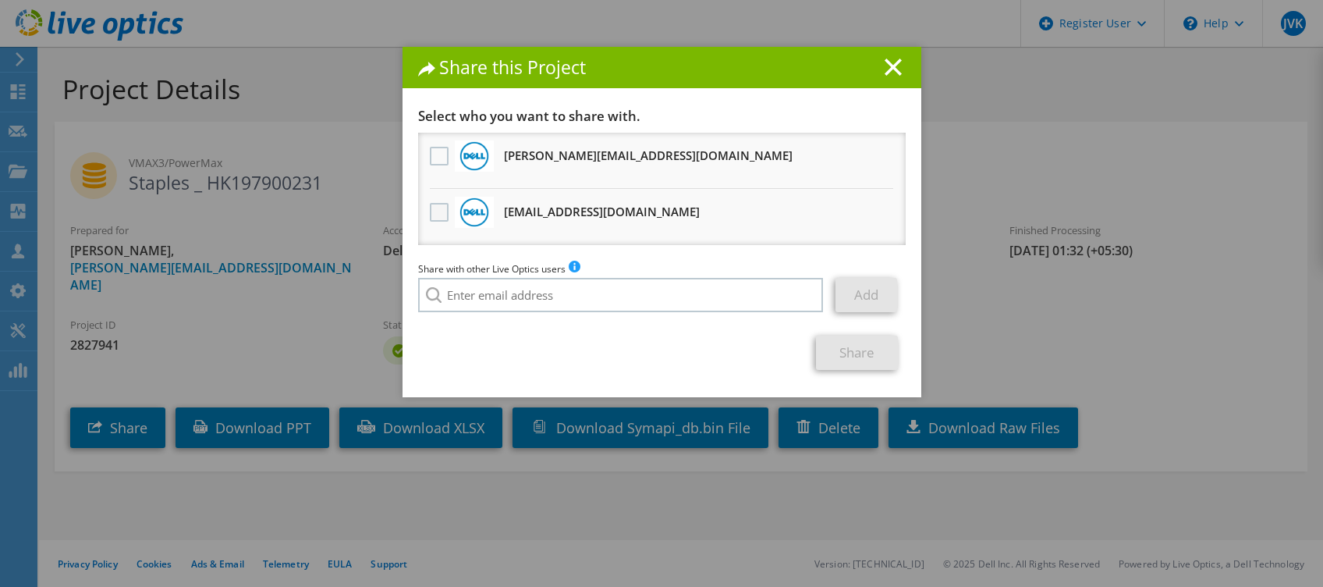
click at [431, 214] on label at bounding box center [441, 212] width 23 height 19
click at [0, 0] on input "checkbox" at bounding box center [0, 0] width 0 height 0
click at [870, 346] on link "Share" at bounding box center [857, 353] width 82 height 34
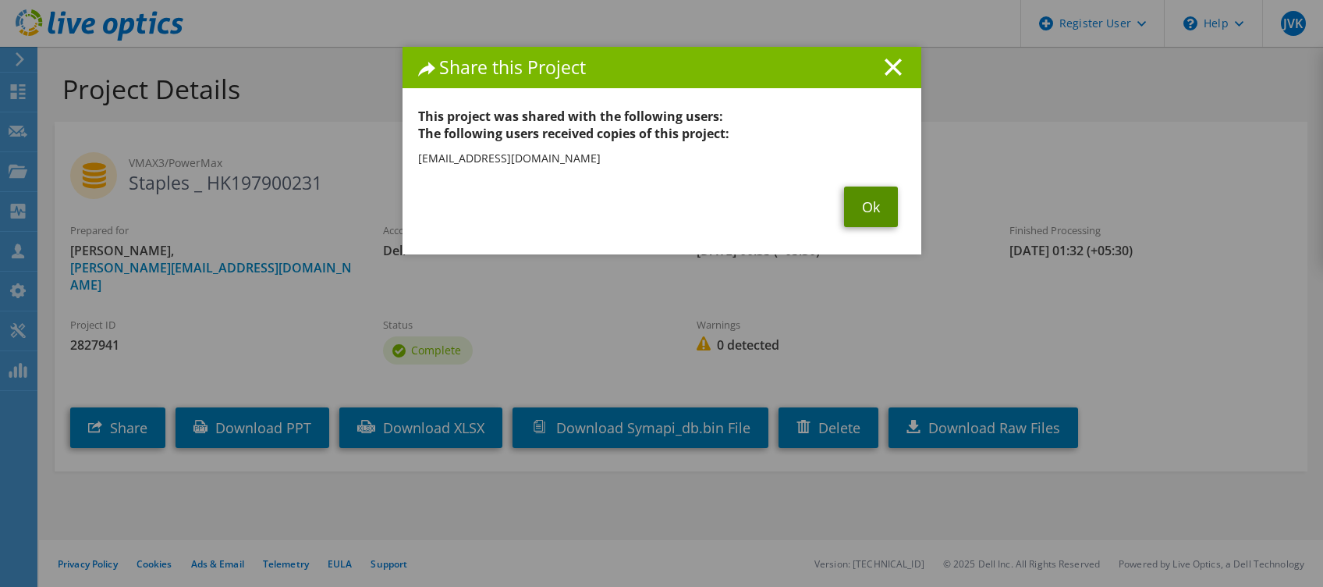
click at [853, 215] on link "Ok" at bounding box center [871, 206] width 54 height 41
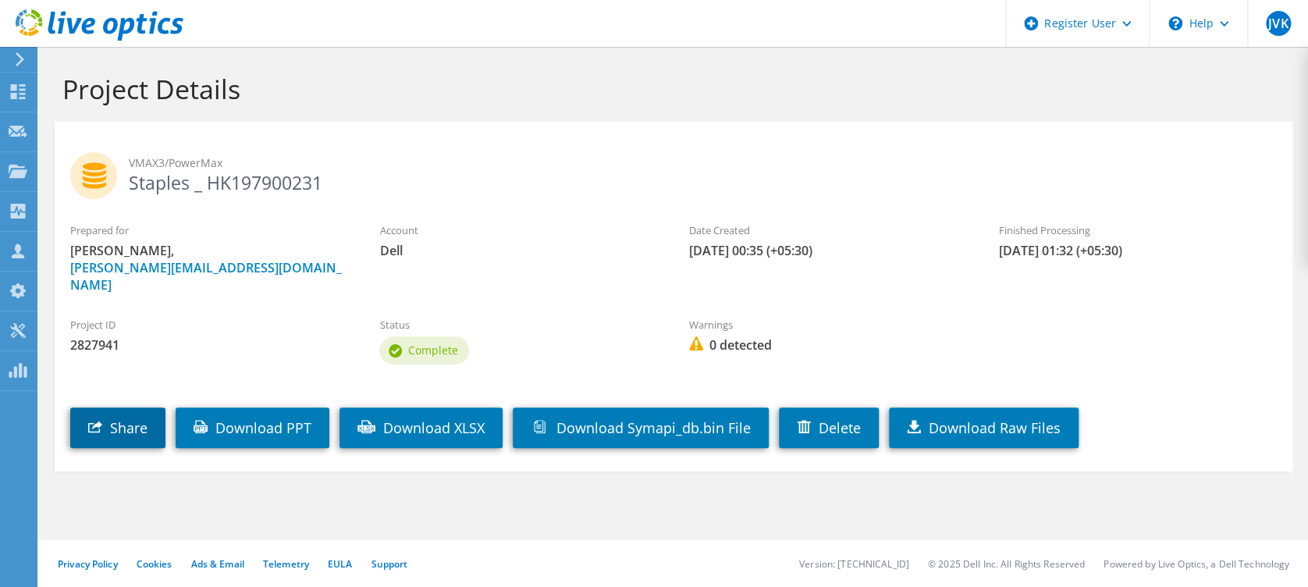
click at [142, 410] on link "Share" at bounding box center [117, 427] width 95 height 41
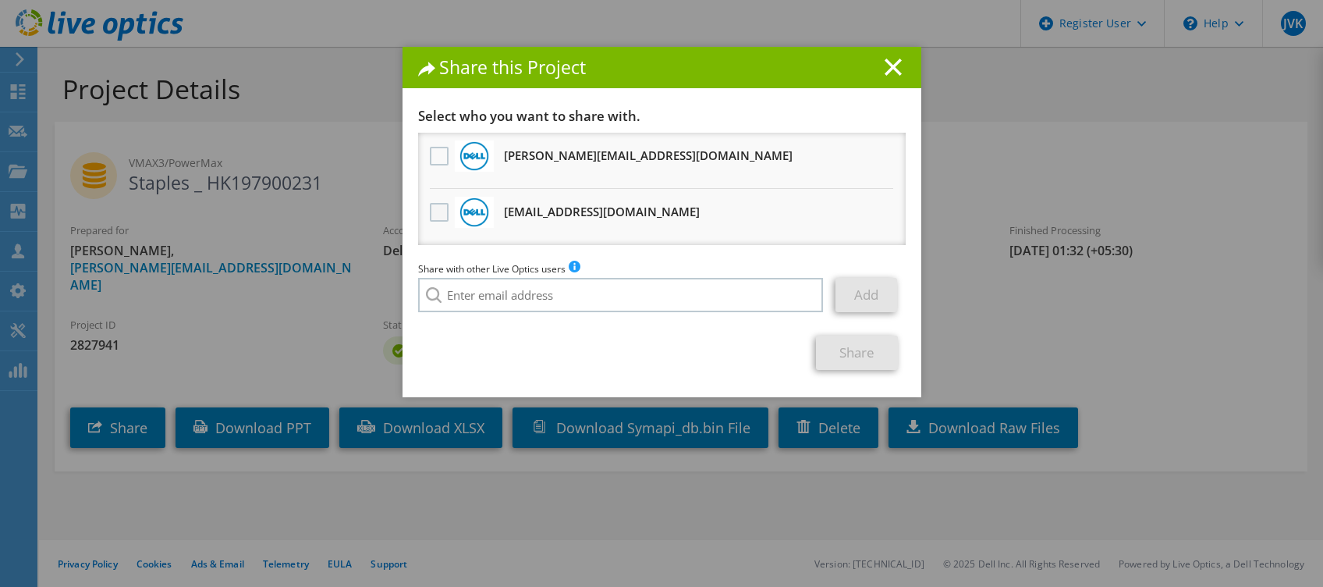
click at [430, 212] on label at bounding box center [441, 212] width 23 height 19
click at [0, 0] on input "checkbox" at bounding box center [0, 0] width 0 height 0
click at [831, 355] on link "Share" at bounding box center [857, 353] width 82 height 34
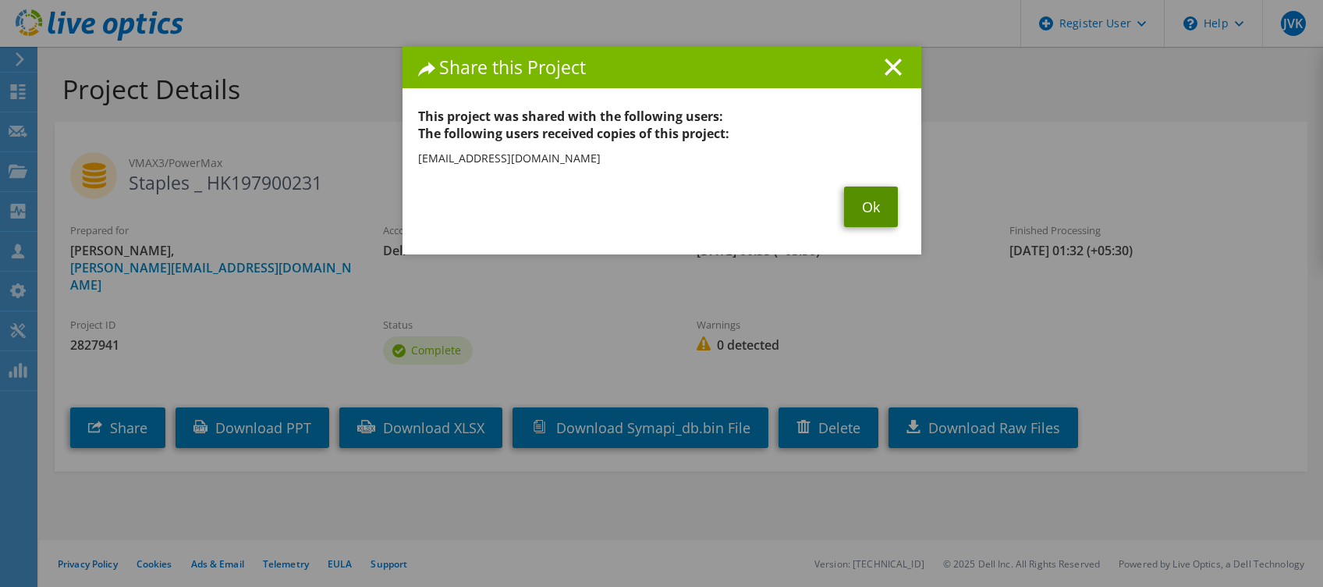
click at [866, 190] on link "Ok" at bounding box center [871, 206] width 54 height 41
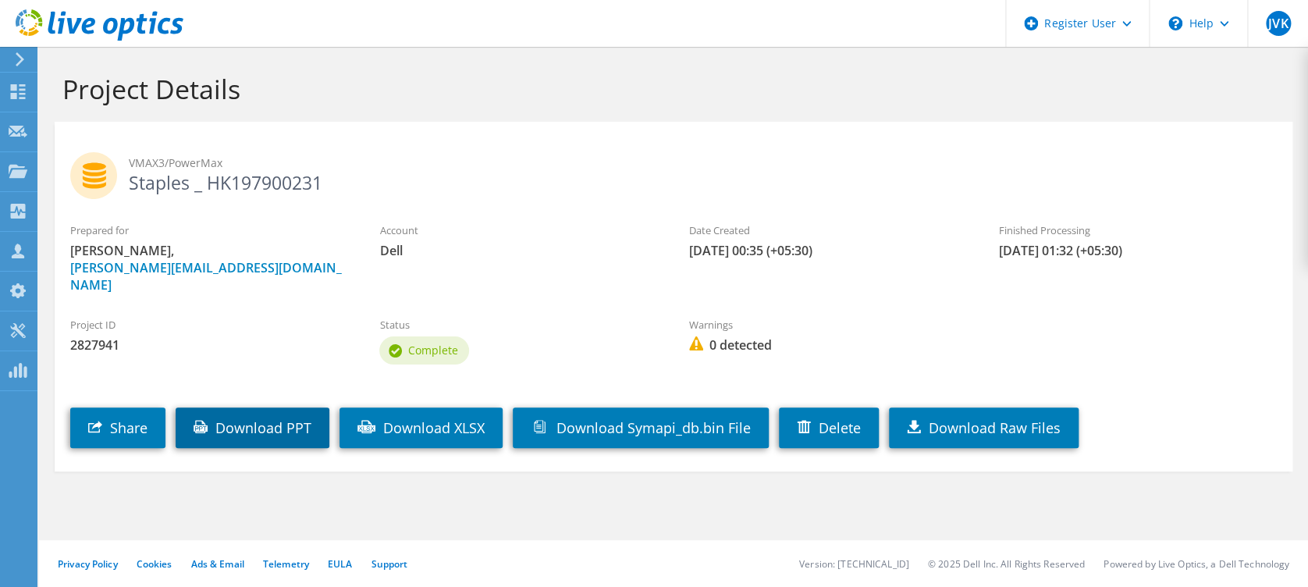
click at [244, 407] on link "Download PPT" at bounding box center [253, 427] width 154 height 41
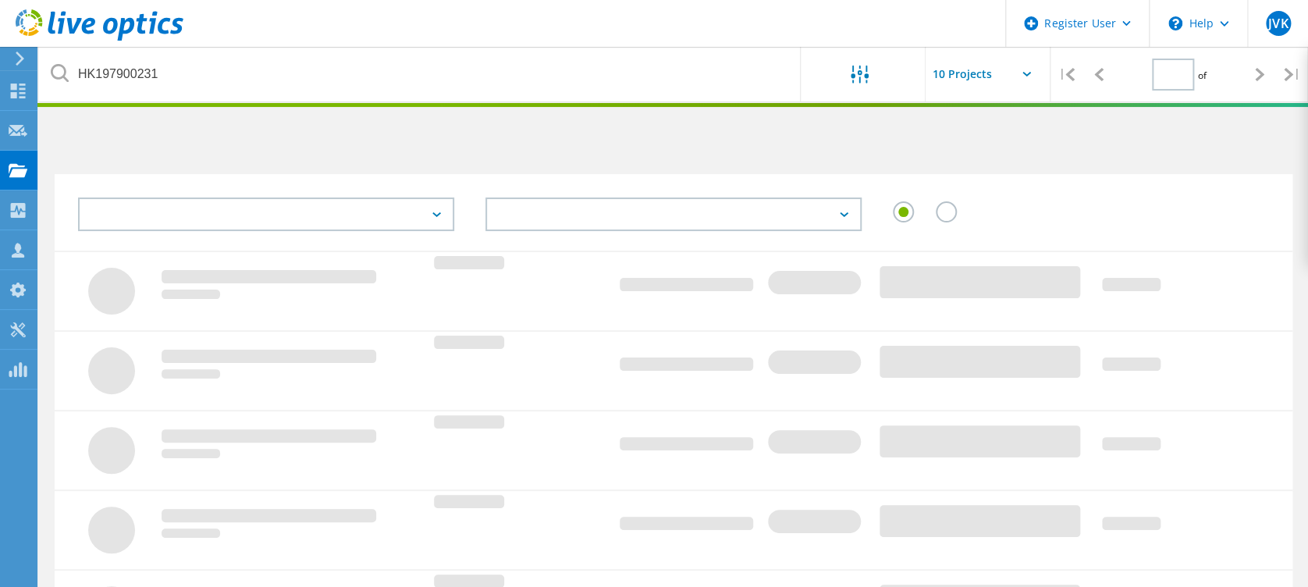
type input "1"
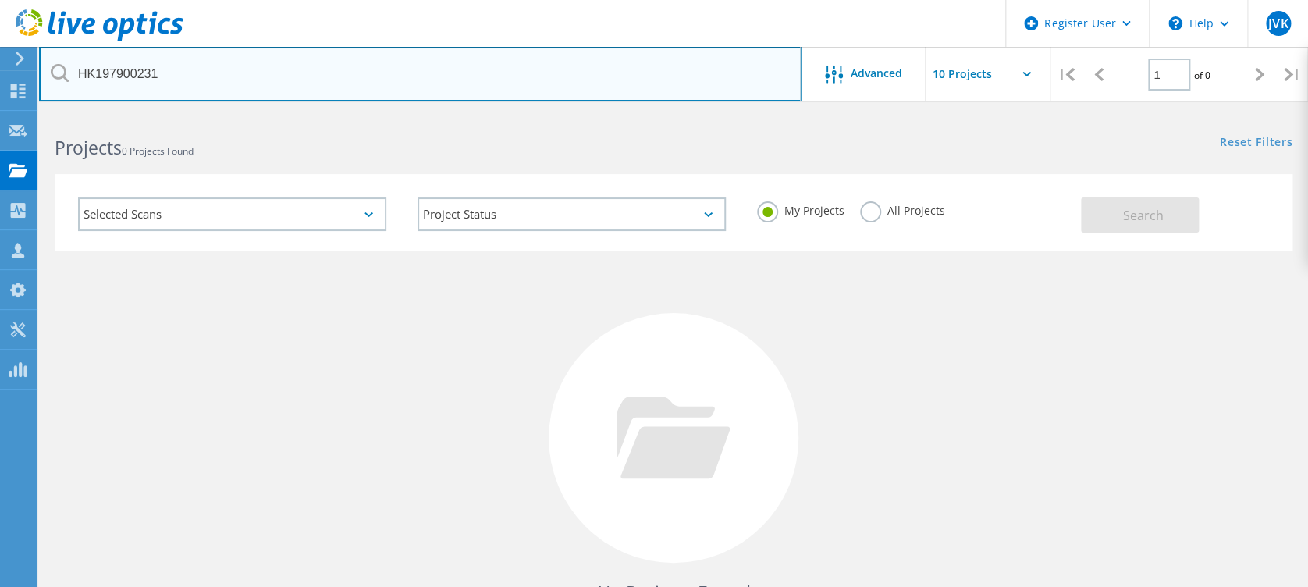
click at [343, 73] on input "HK197900231" at bounding box center [420, 74] width 762 height 55
paste input "600602"
type input "HK197600602"
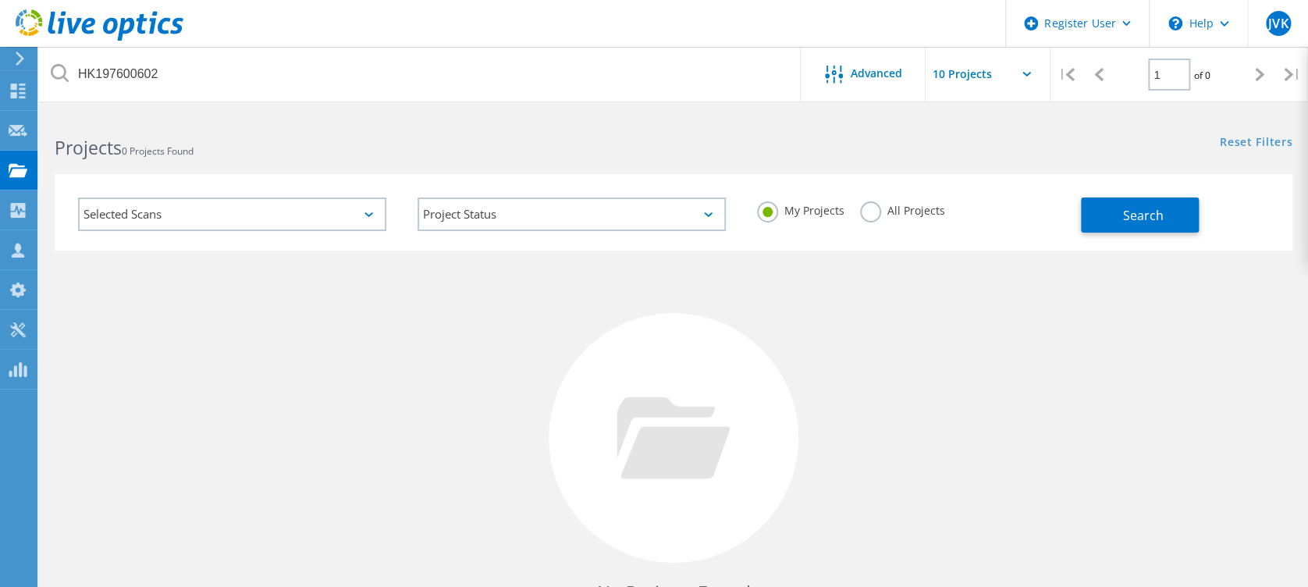
click at [890, 208] on label "All Projects" at bounding box center [902, 208] width 85 height 15
click at [0, 0] on input "All Projects" at bounding box center [0, 0] width 0 height 0
click at [1110, 226] on button "Search" at bounding box center [1140, 214] width 118 height 35
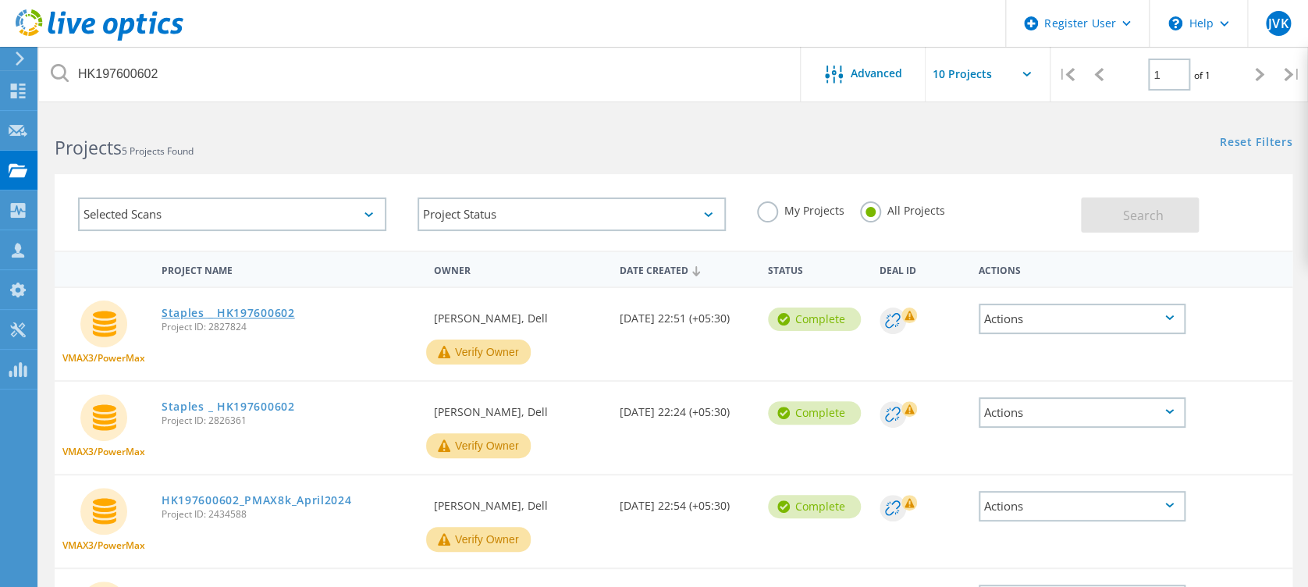
click at [259, 307] on link "Staples _ HK197600602" at bounding box center [228, 312] width 133 height 11
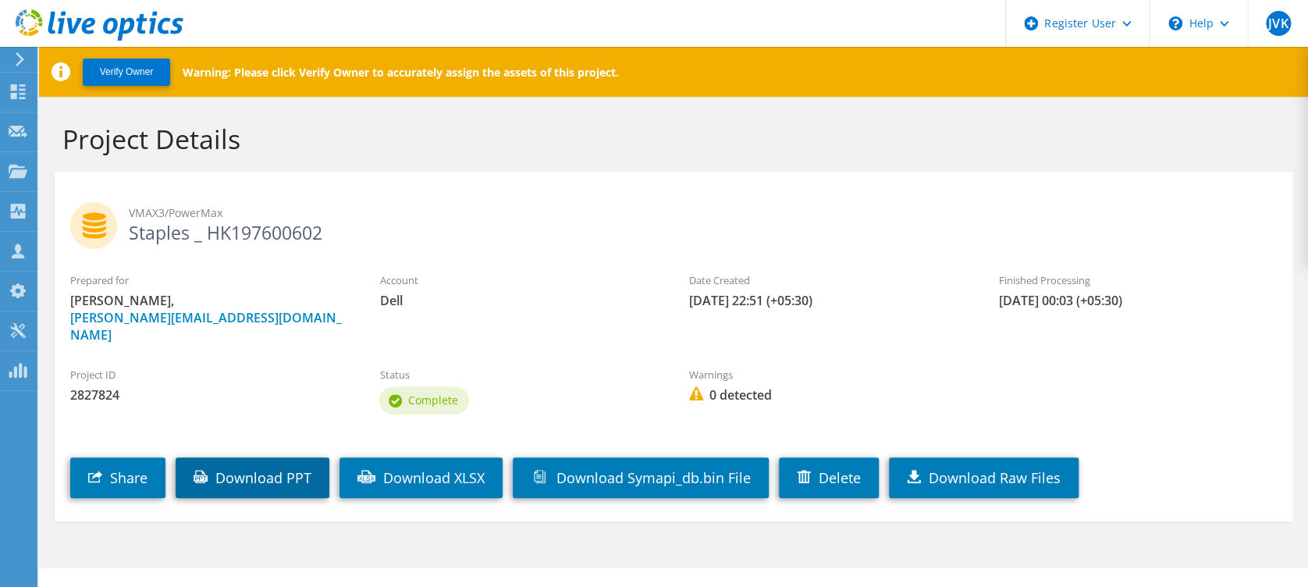
click at [279, 457] on link "Download PPT" at bounding box center [253, 477] width 154 height 41
drag, startPoint x: 627, startPoint y: 112, endPoint x: 567, endPoint y: 23, distance: 107.8
click at [627, 112] on div "Project Details" at bounding box center [673, 134] width 1253 height 75
